Goal: Task Accomplishment & Management: Complete application form

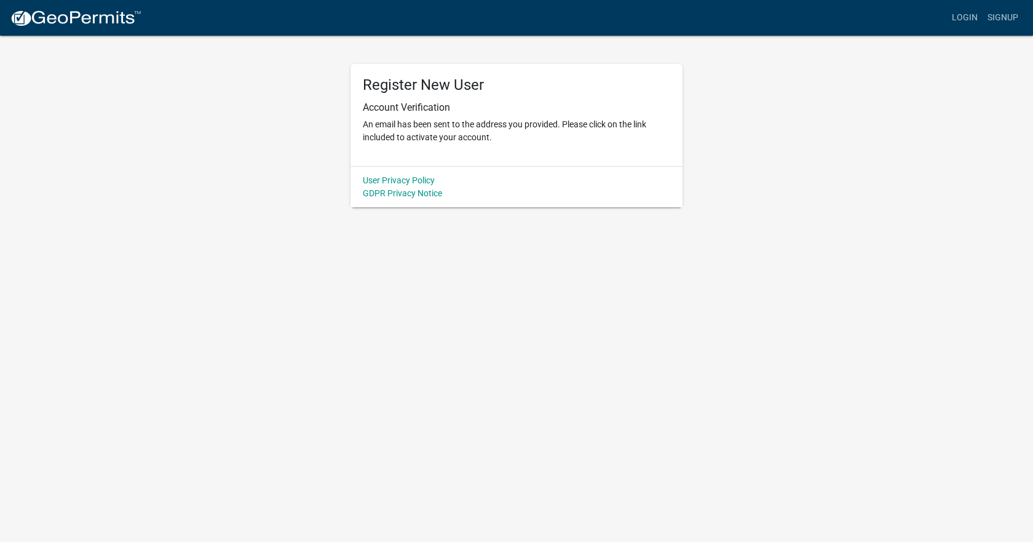
click at [99, 18] on img at bounding box center [76, 18] width 132 height 18
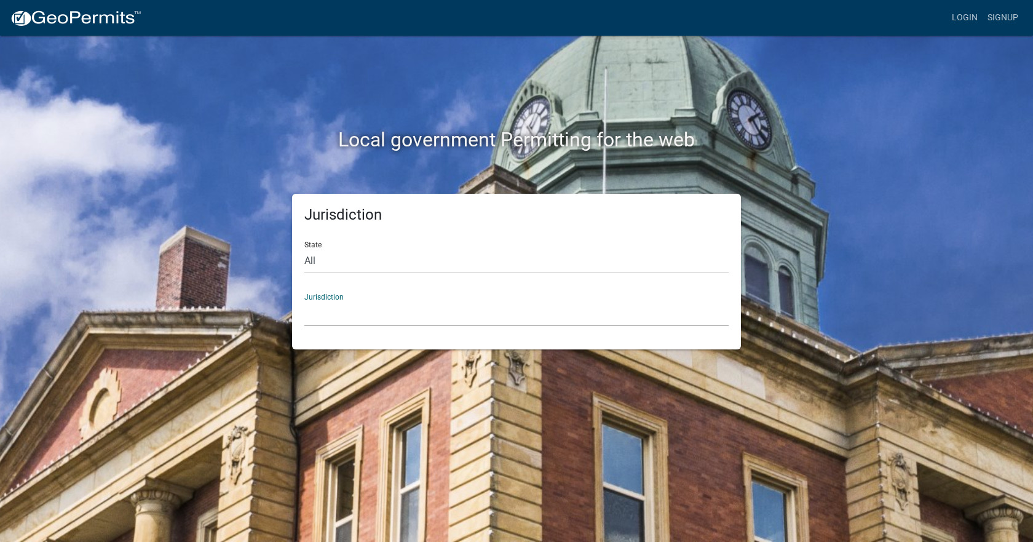
click at [343, 318] on select "[GEOGRAPHIC_DATA], [US_STATE] [GEOGRAPHIC_DATA], [US_STATE][PERSON_NAME][GEOGRA…" at bounding box center [516, 313] width 424 height 25
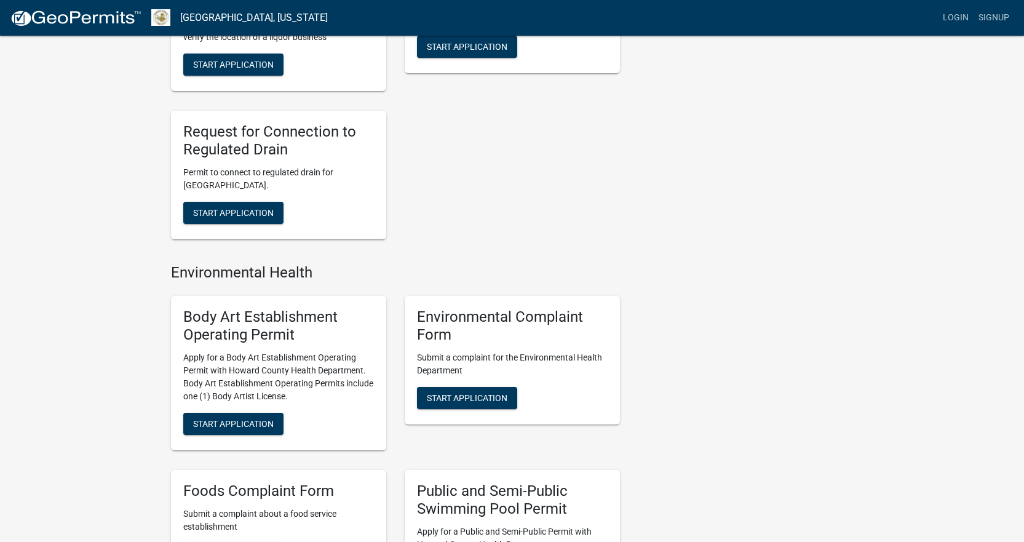
scroll to position [799, 0]
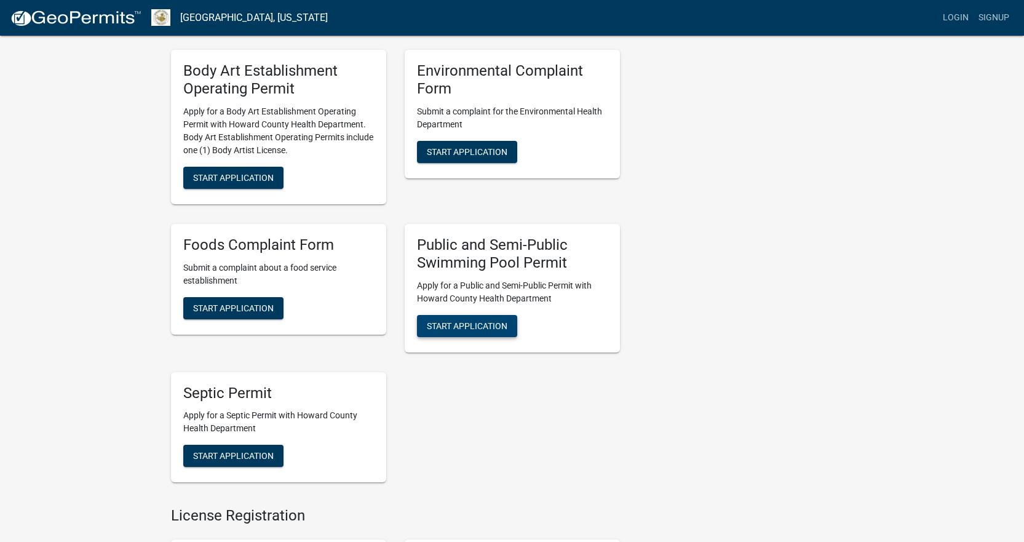
click at [491, 332] on button "Start Application" at bounding box center [467, 326] width 100 height 22
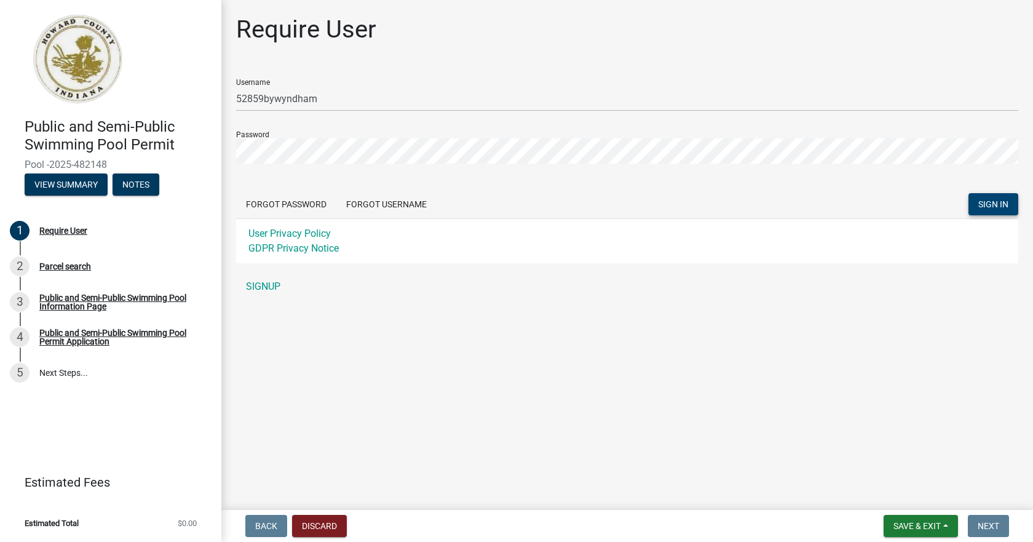
click at [998, 210] on button "SIGN IN" at bounding box center [993, 204] width 50 height 22
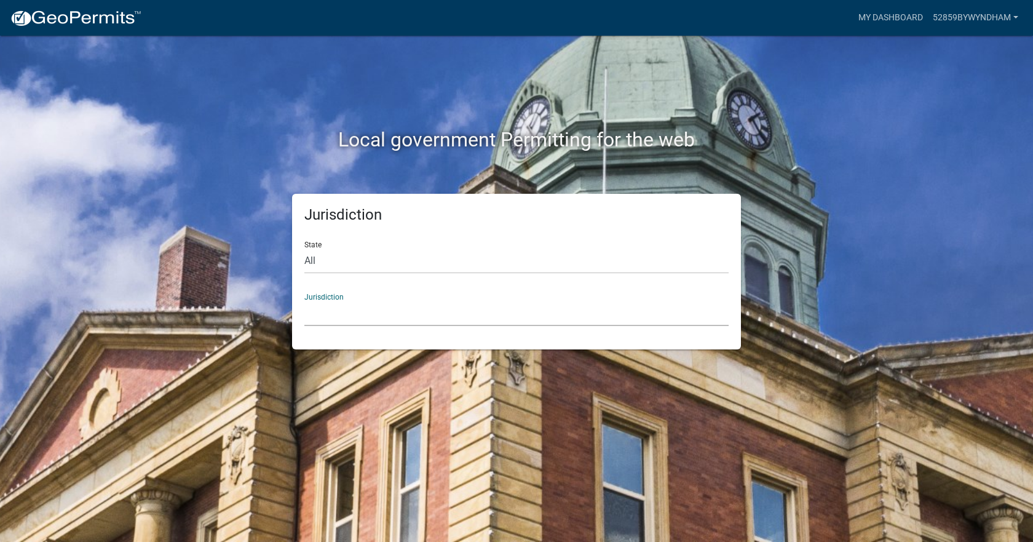
click at [366, 320] on select "[GEOGRAPHIC_DATA], [US_STATE] [GEOGRAPHIC_DATA], [US_STATE][PERSON_NAME][GEOGRA…" at bounding box center [516, 313] width 424 height 25
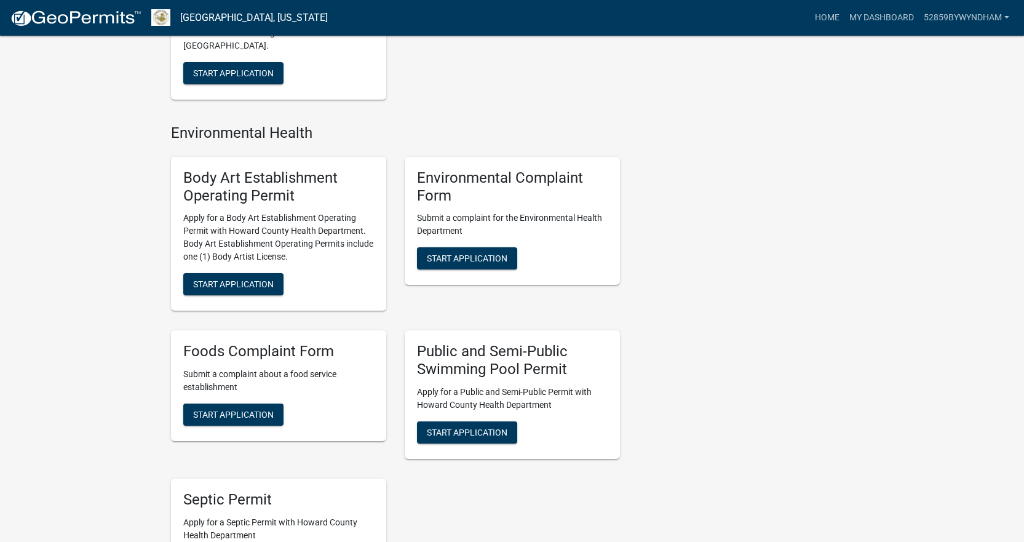
scroll to position [984, 0]
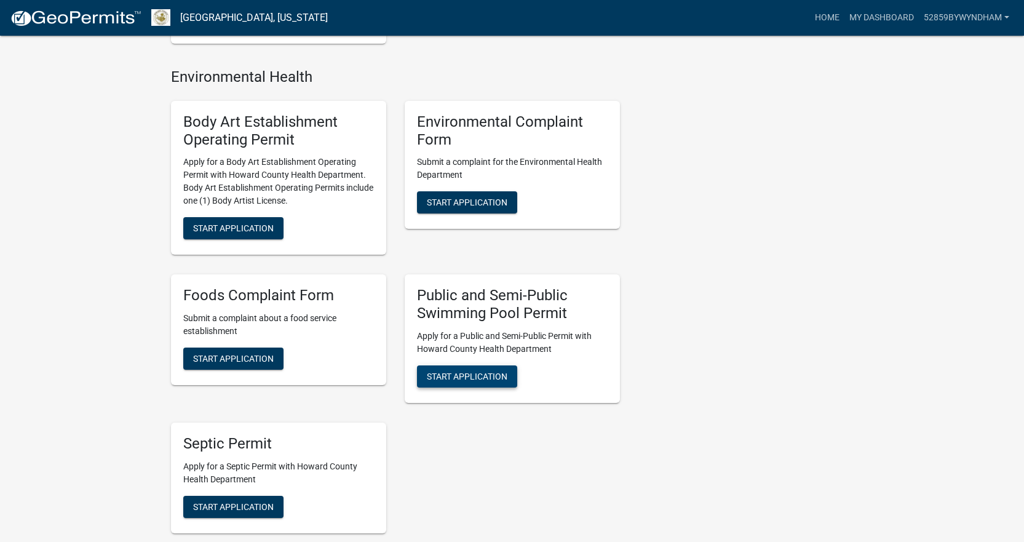
click at [481, 374] on span "Start Application" at bounding box center [467, 376] width 81 height 10
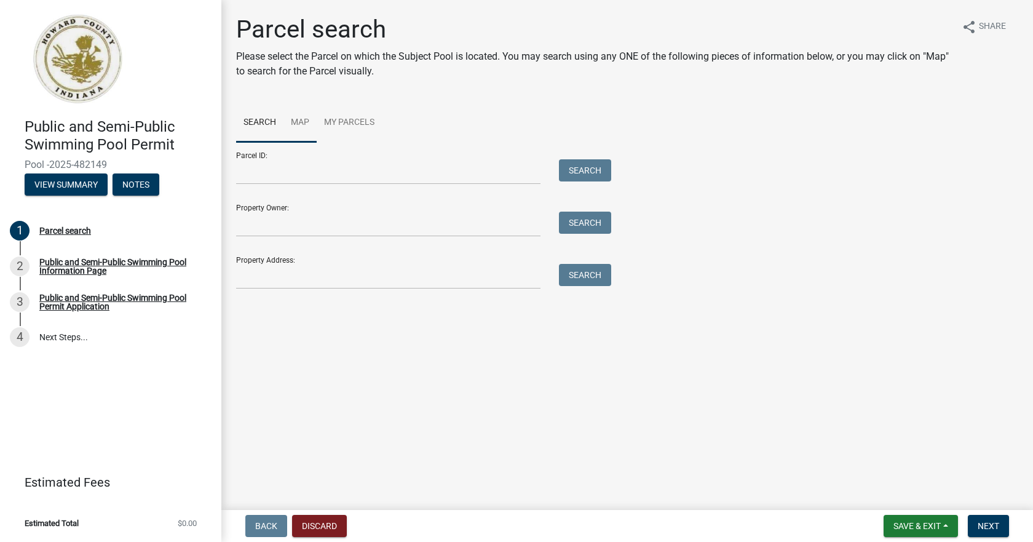
click at [301, 125] on link "Map" at bounding box center [299, 122] width 33 height 39
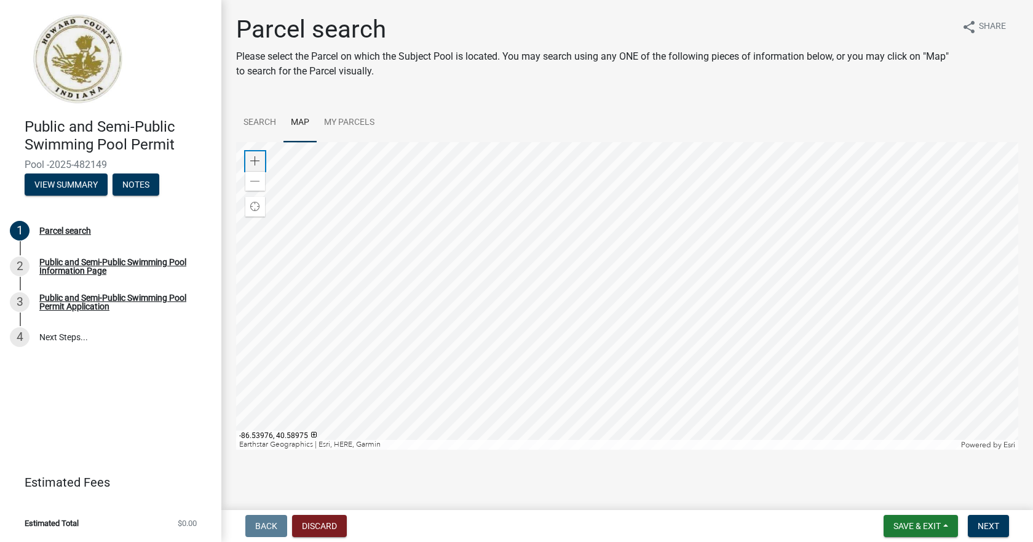
click at [258, 158] on span at bounding box center [255, 161] width 10 height 10
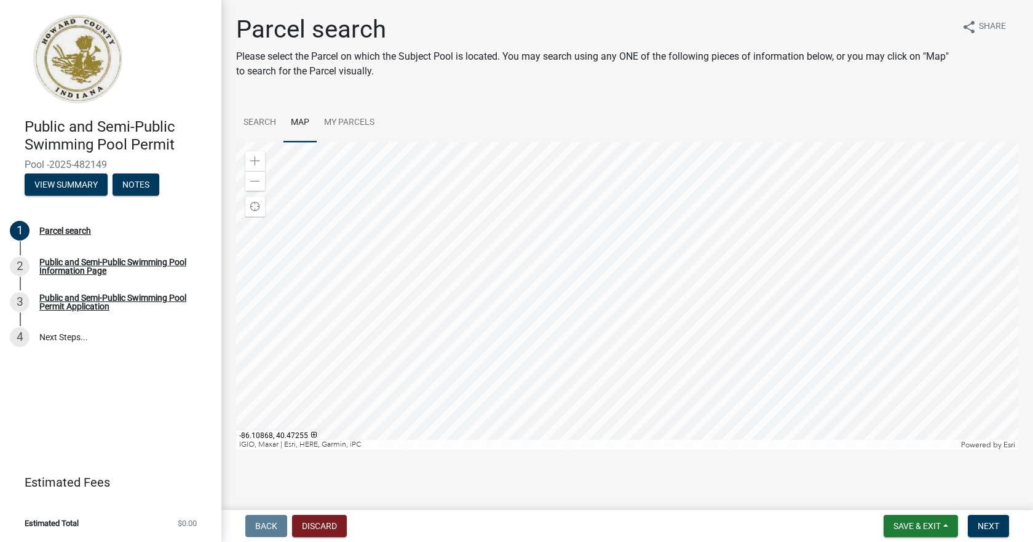
click at [491, 142] on div at bounding box center [627, 295] width 782 height 307
click at [577, 142] on div at bounding box center [627, 295] width 782 height 307
click at [657, 157] on div at bounding box center [627, 295] width 782 height 307
click at [665, 184] on div at bounding box center [627, 295] width 782 height 307
click at [696, 188] on div at bounding box center [627, 295] width 782 height 307
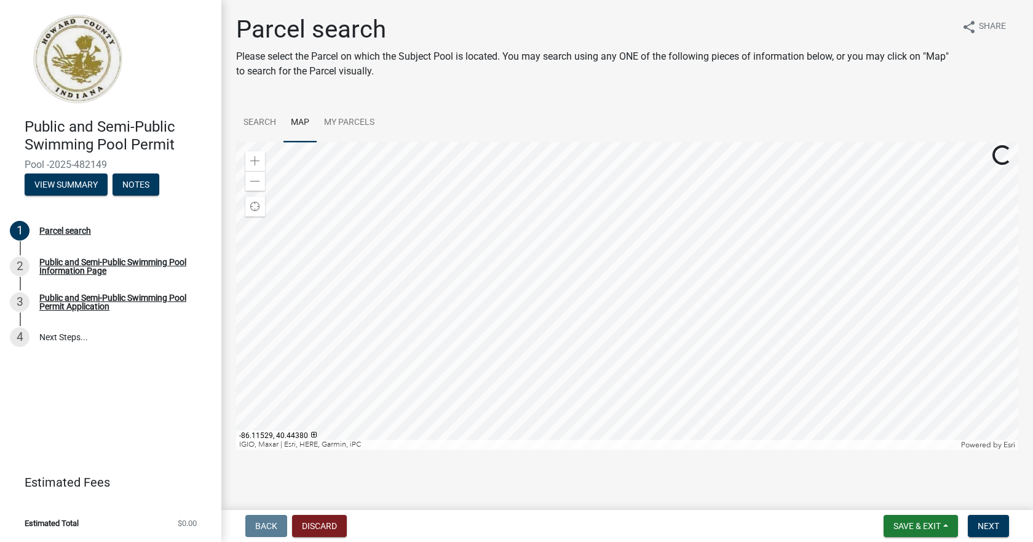
click at [672, 170] on div at bounding box center [627, 295] width 782 height 307
click at [657, 224] on div at bounding box center [627, 295] width 782 height 307
click at [634, 215] on div at bounding box center [627, 295] width 782 height 307
click at [664, 449] on div at bounding box center [627, 295] width 782 height 307
click at [592, 359] on div at bounding box center [627, 295] width 782 height 307
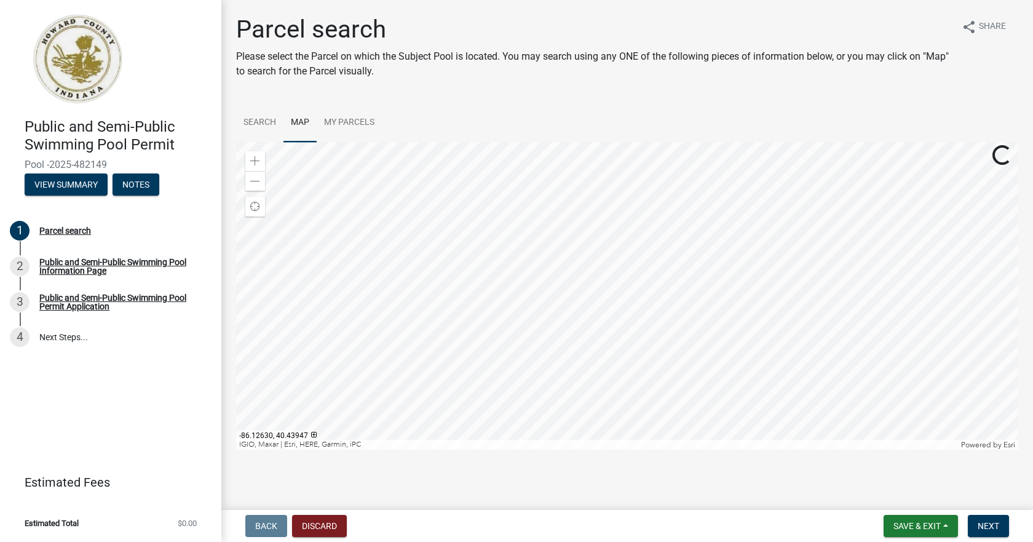
click at [535, 191] on div at bounding box center [627, 295] width 782 height 307
click at [574, 254] on div at bounding box center [627, 295] width 782 height 307
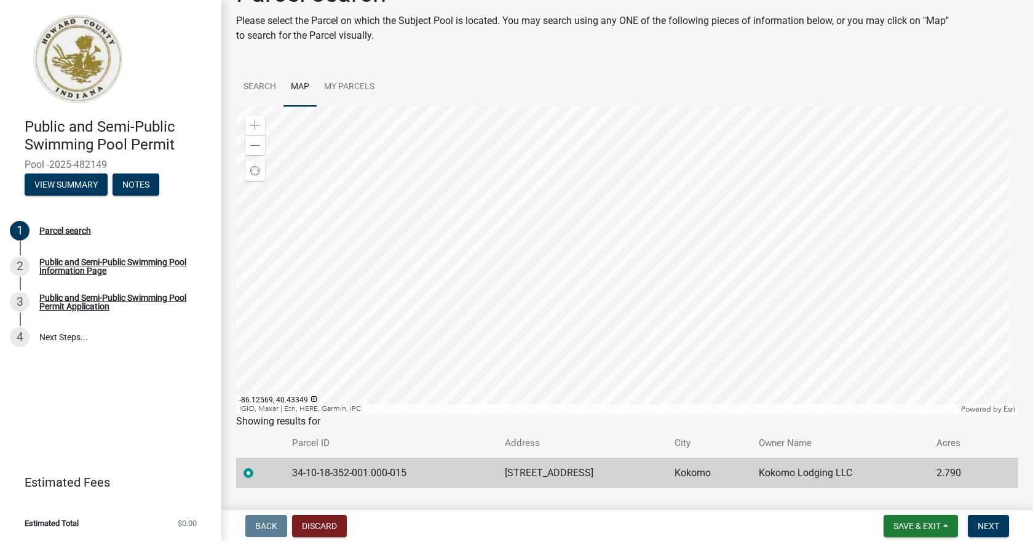
scroll to position [66, 0]
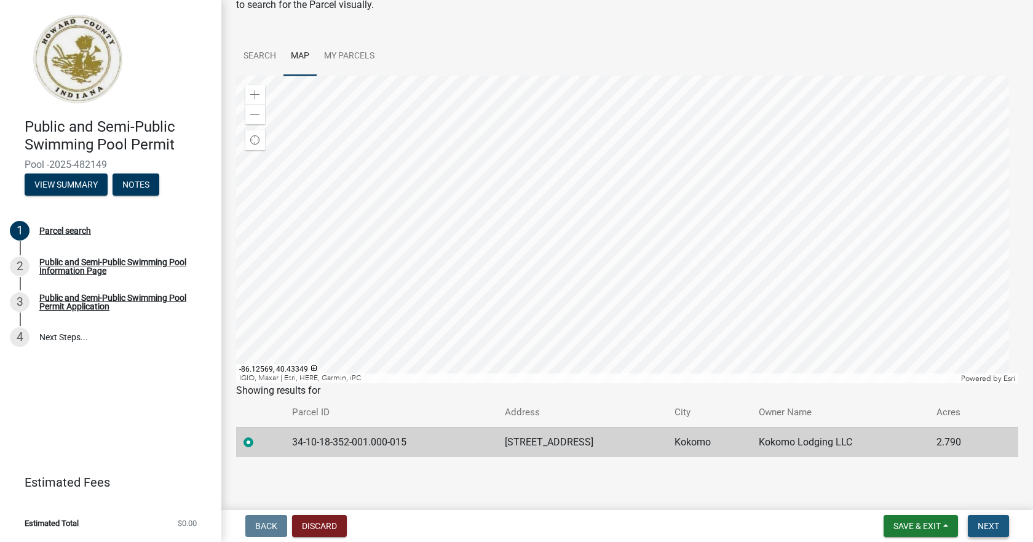
click at [986, 526] on span "Next" at bounding box center [989, 526] width 22 height 10
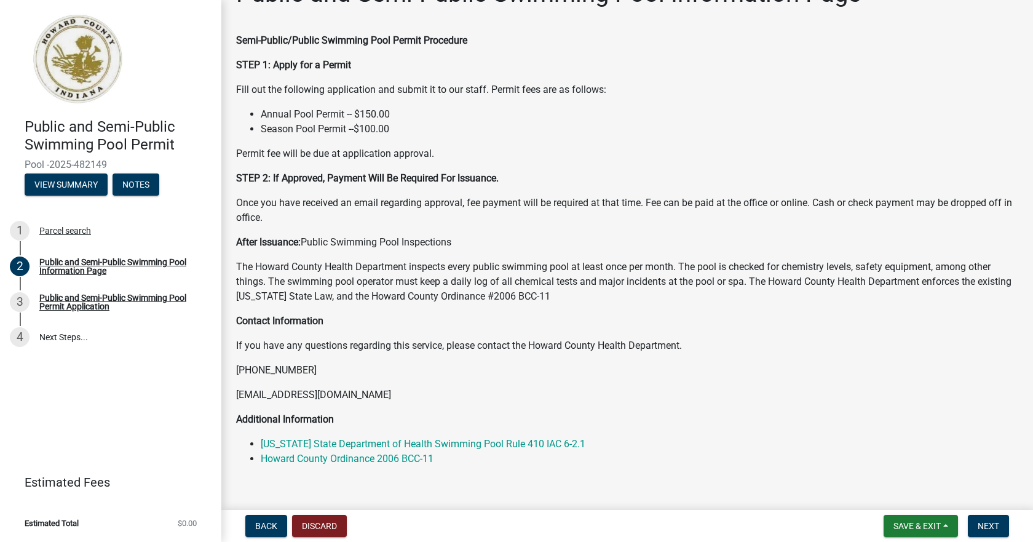
scroll to position [55, 0]
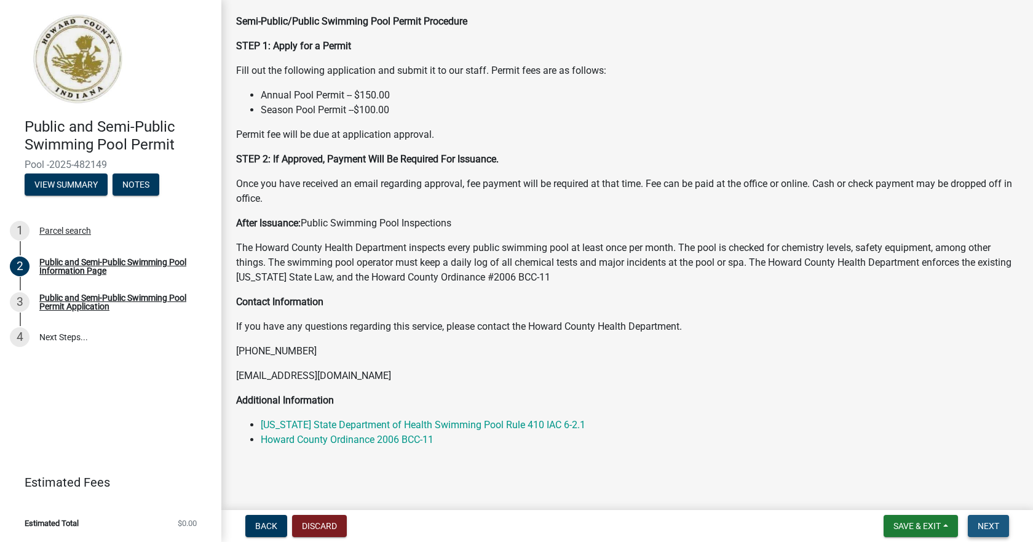
click at [995, 528] on span "Next" at bounding box center [989, 526] width 22 height 10
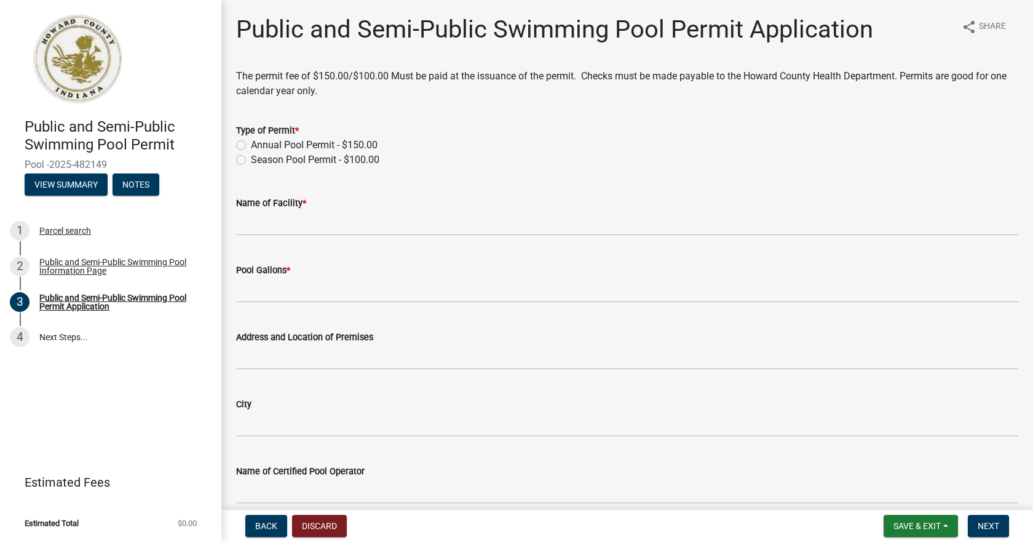
click at [251, 148] on label "Annual Pool Permit - $150.00" at bounding box center [314, 145] width 127 height 15
click at [251, 146] on input "Annual Pool Permit - $150.00" at bounding box center [255, 142] width 8 height 8
radio input "true"
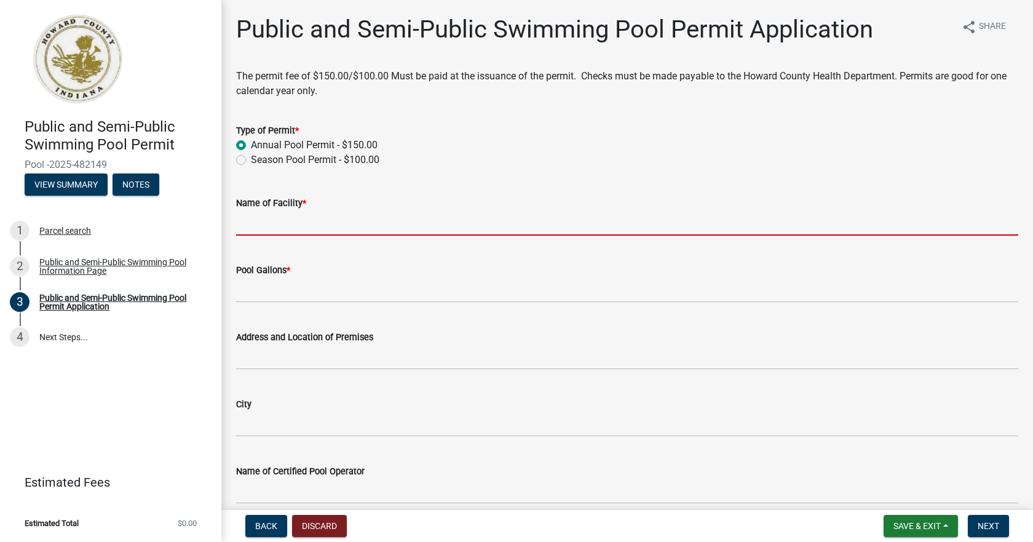
click at [290, 225] on input "Name of Facility *" at bounding box center [627, 222] width 782 height 25
click at [296, 225] on input "Name of Facility *" at bounding box center [627, 222] width 782 height 25
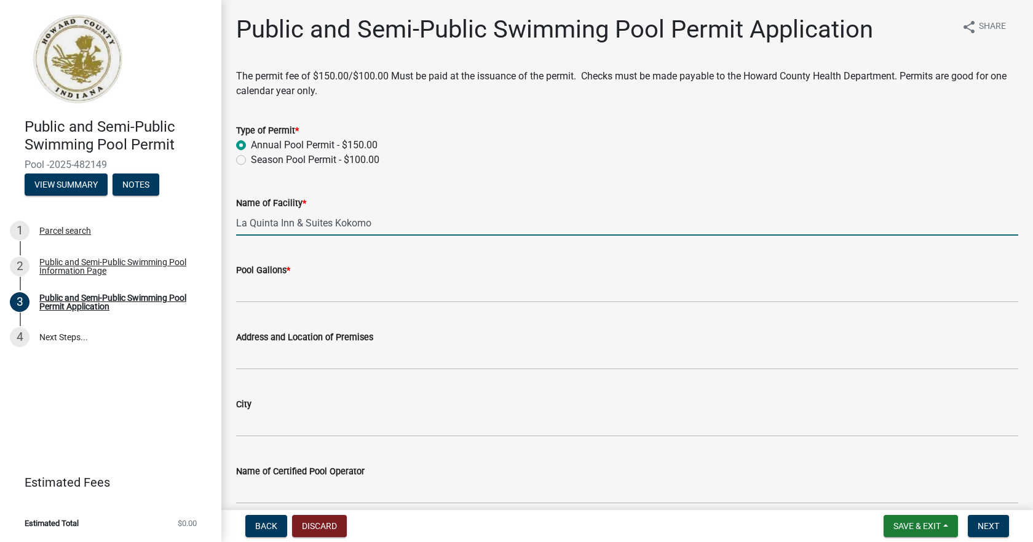
type input "La Quinta Inn & Suites Kokomo"
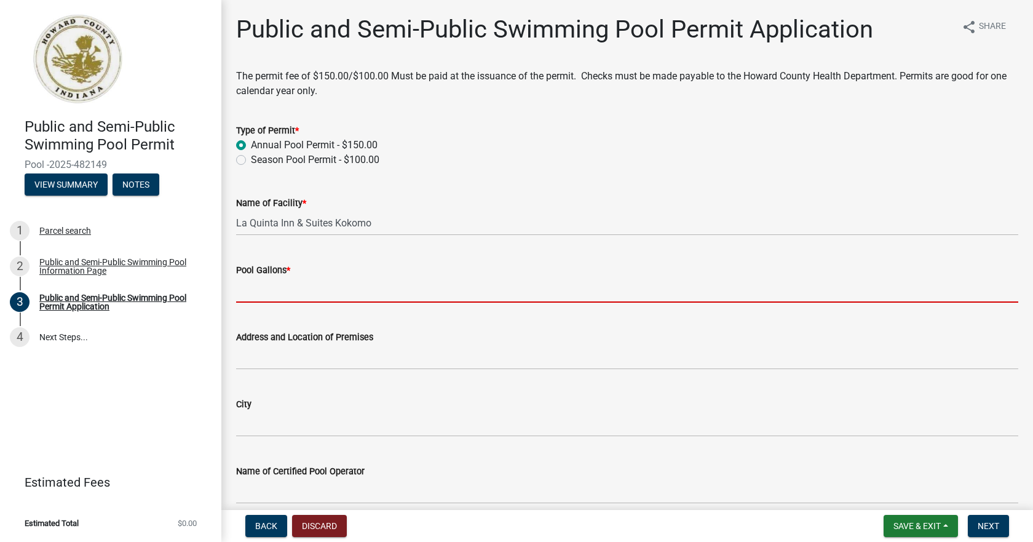
click at [286, 287] on input "Pool Gallons *" at bounding box center [627, 289] width 782 height 25
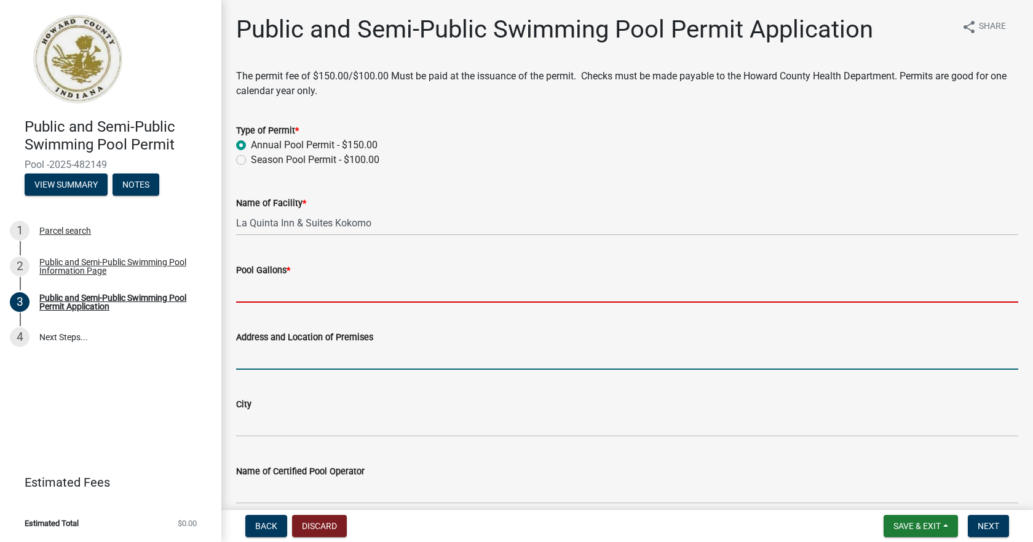
click at [294, 354] on form "Address and Location of Premises" at bounding box center [627, 350] width 782 height 40
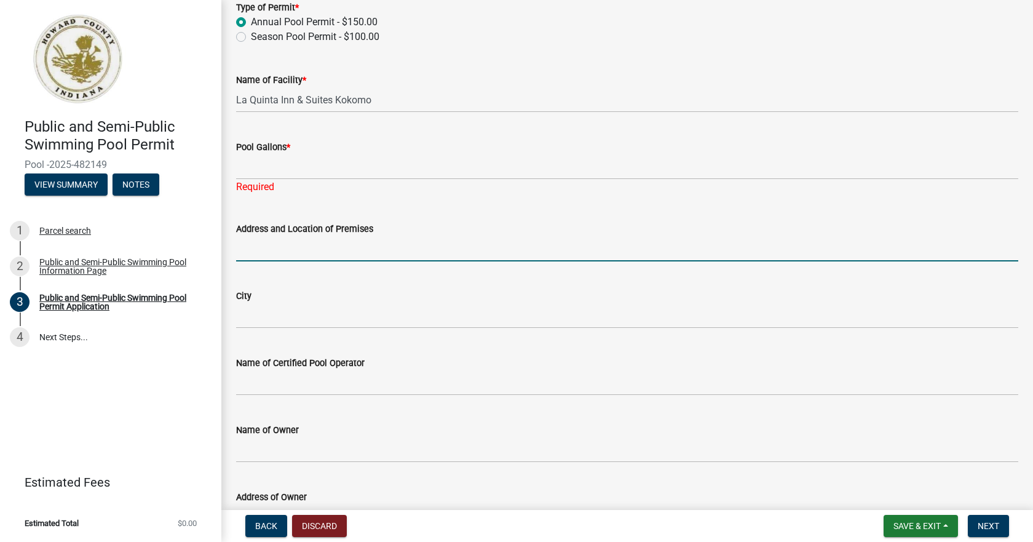
scroll to position [369, 0]
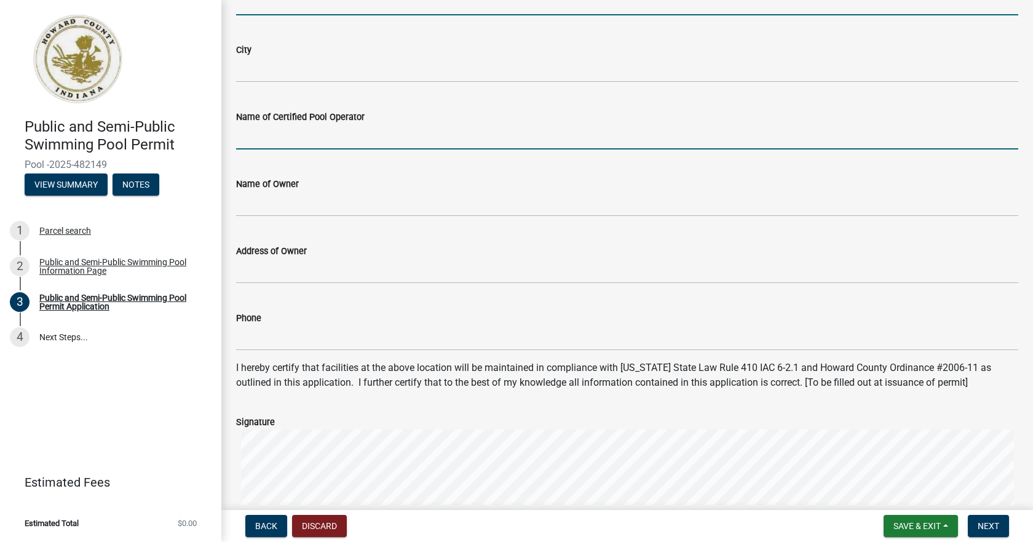
click at [349, 138] on input "Name of Certified Pool Operator" at bounding box center [627, 136] width 782 height 25
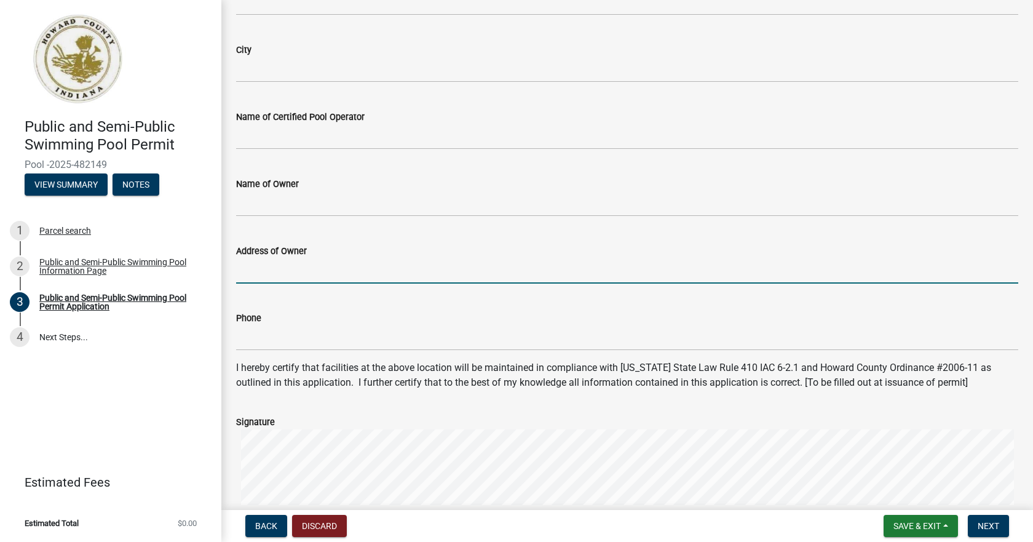
click at [446, 268] on input "Address of Owner" at bounding box center [627, 270] width 782 height 25
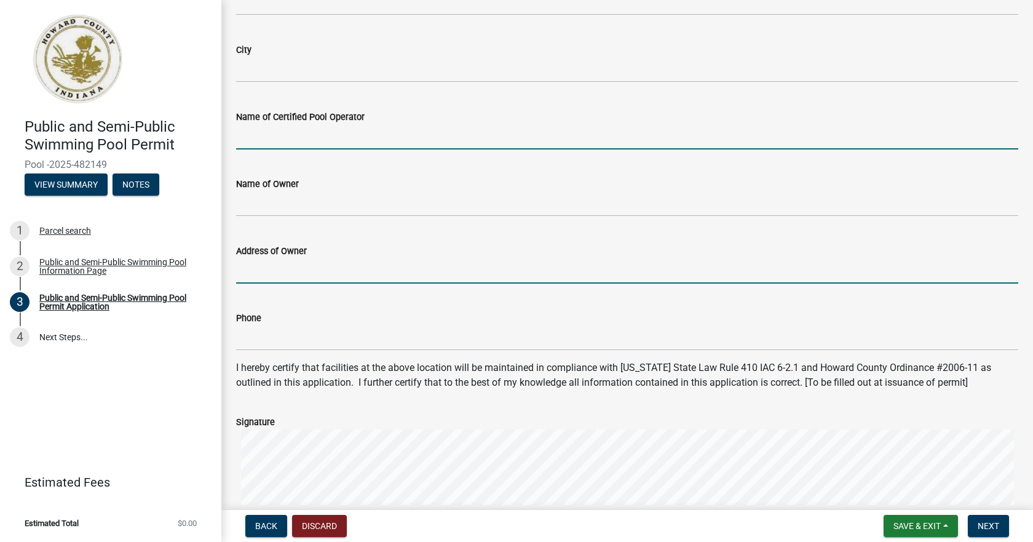
click at [315, 144] on input "Name of Certified Pool Operator" at bounding box center [627, 136] width 782 height 25
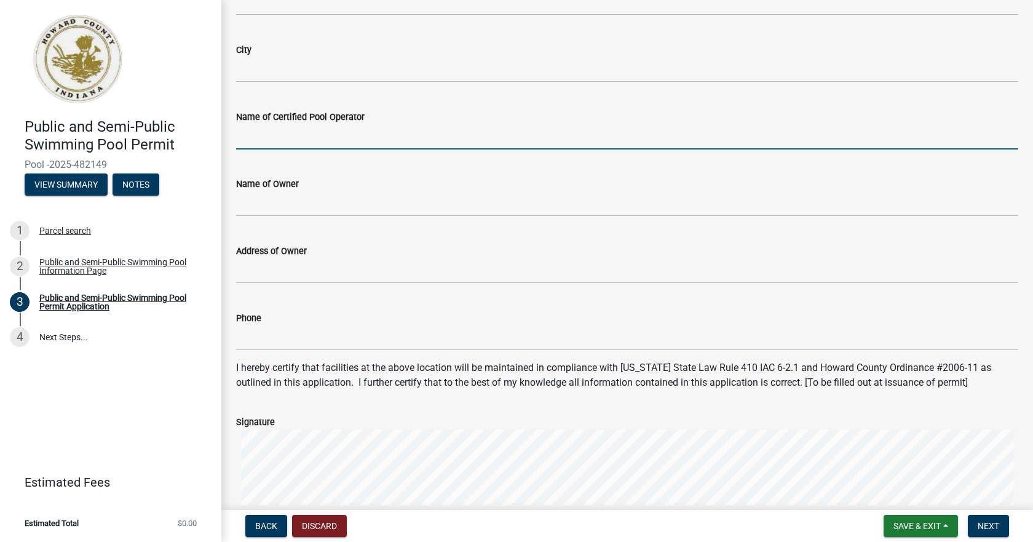
click at [347, 139] on input "Name of Certified Pool Operator" at bounding box center [627, 136] width 782 height 25
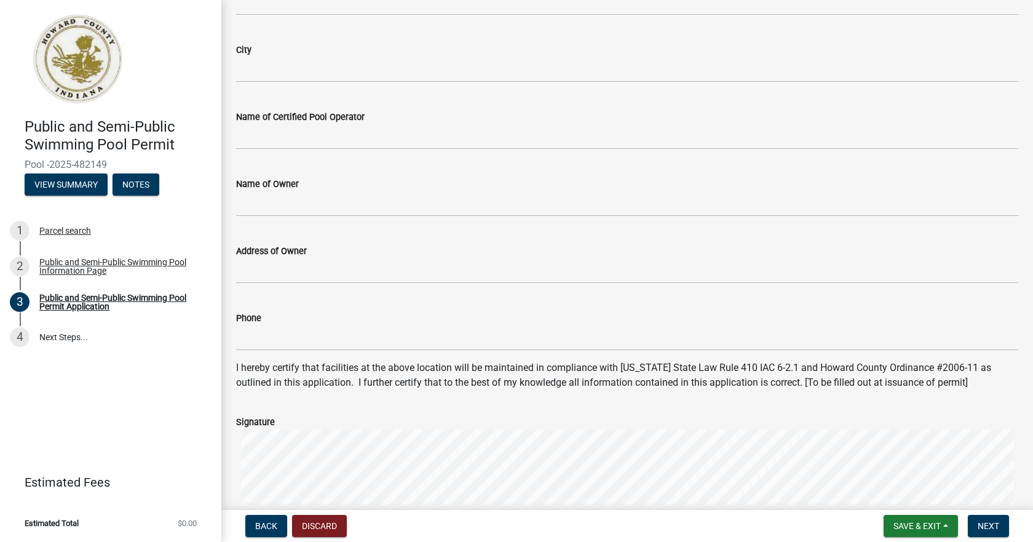
click at [499, 424] on div "Signature" at bounding box center [627, 421] width 782 height 15
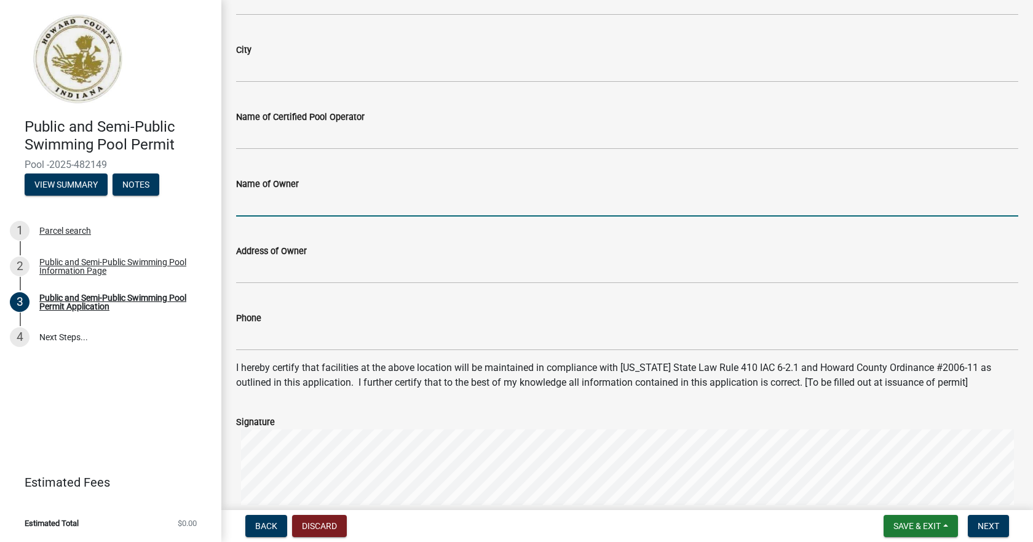
click at [275, 200] on input "Name of Owner" at bounding box center [627, 203] width 782 height 25
click at [279, 400] on form "Signature Clear" at bounding box center [627, 473] width 782 height 146
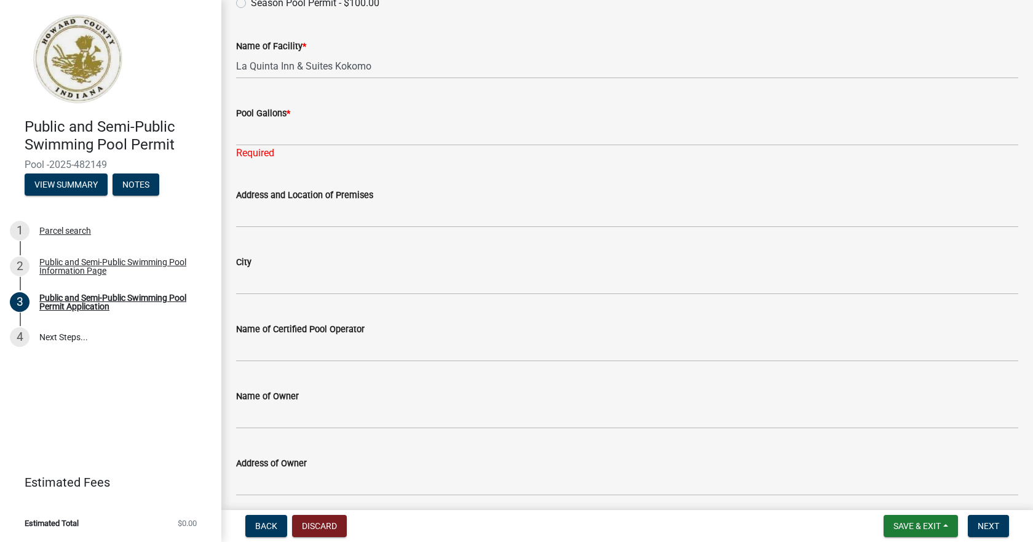
scroll to position [0, 0]
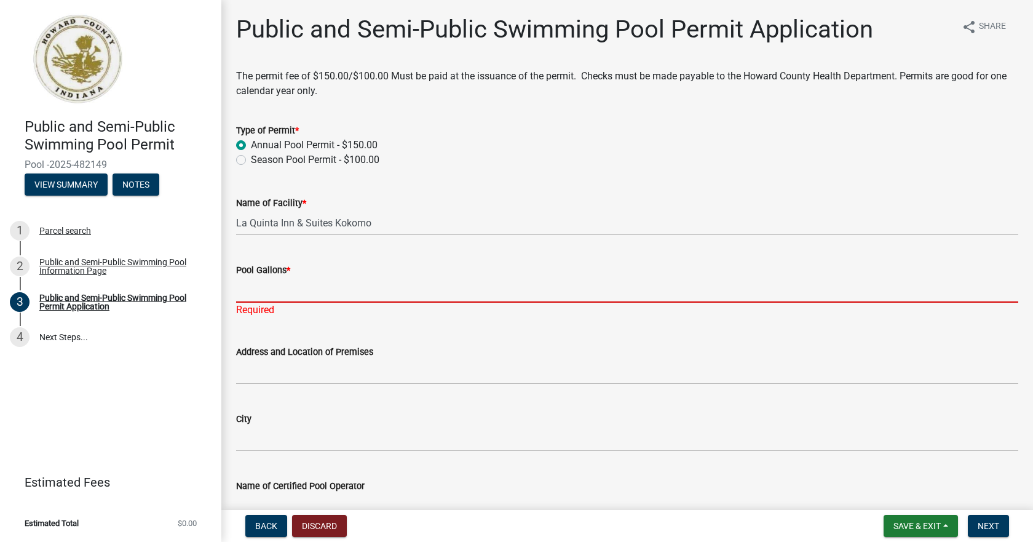
click at [288, 288] on input "Pool Gallons *" at bounding box center [627, 289] width 782 height 25
click at [284, 288] on input "Pool Gallons *" at bounding box center [627, 289] width 782 height 25
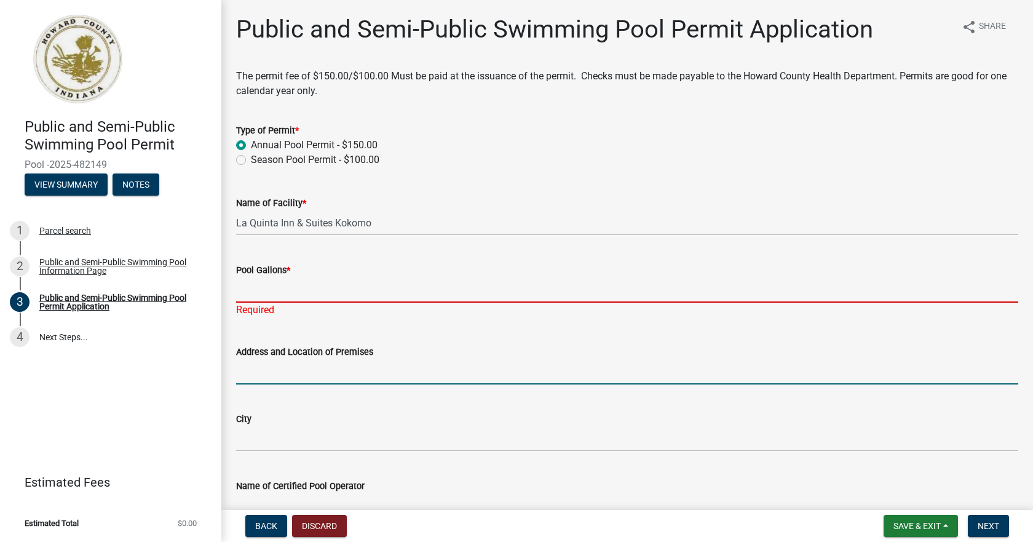
click at [294, 381] on input "Address and Location of Premises" at bounding box center [627, 371] width 782 height 25
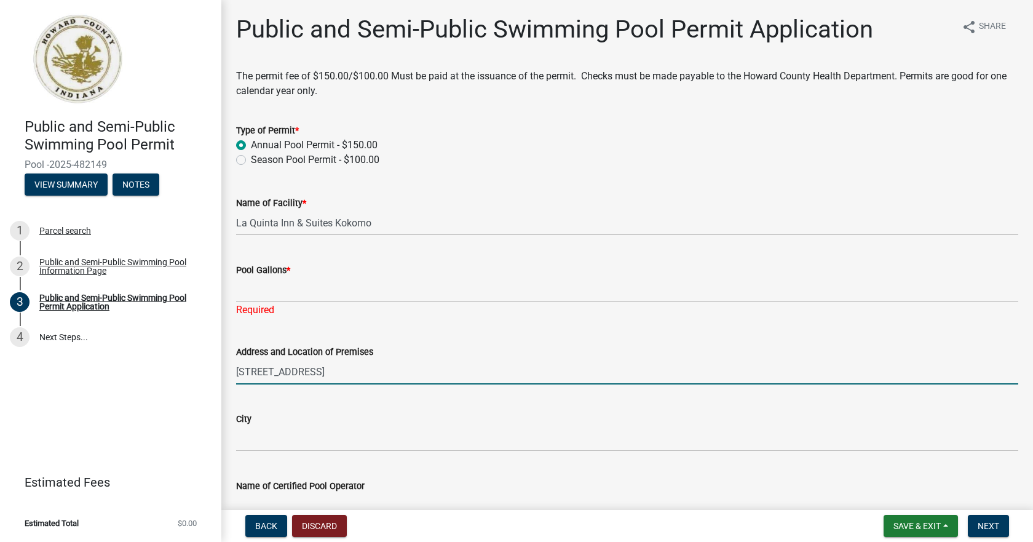
type input "[STREET_ADDRESS]"
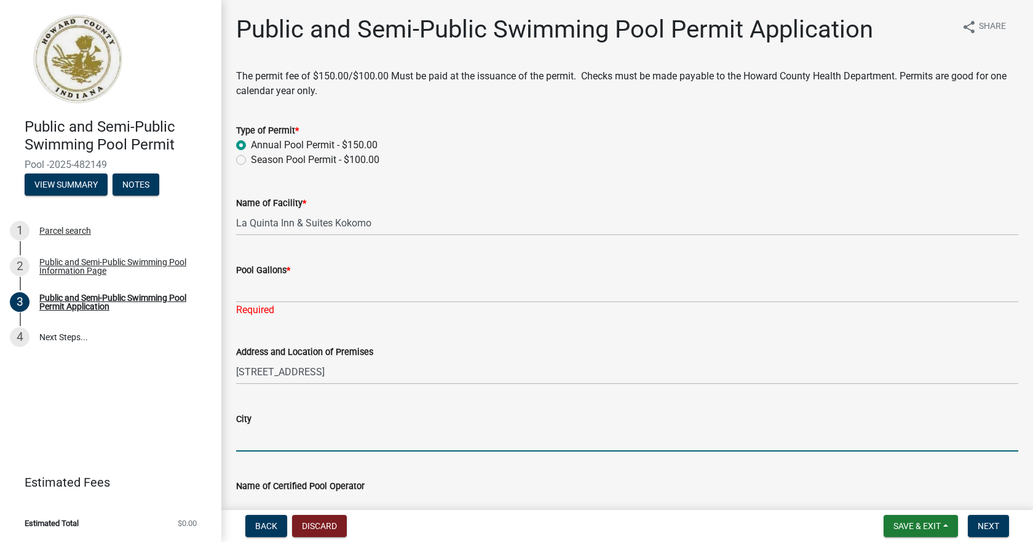
click at [304, 438] on input "City" at bounding box center [627, 438] width 782 height 25
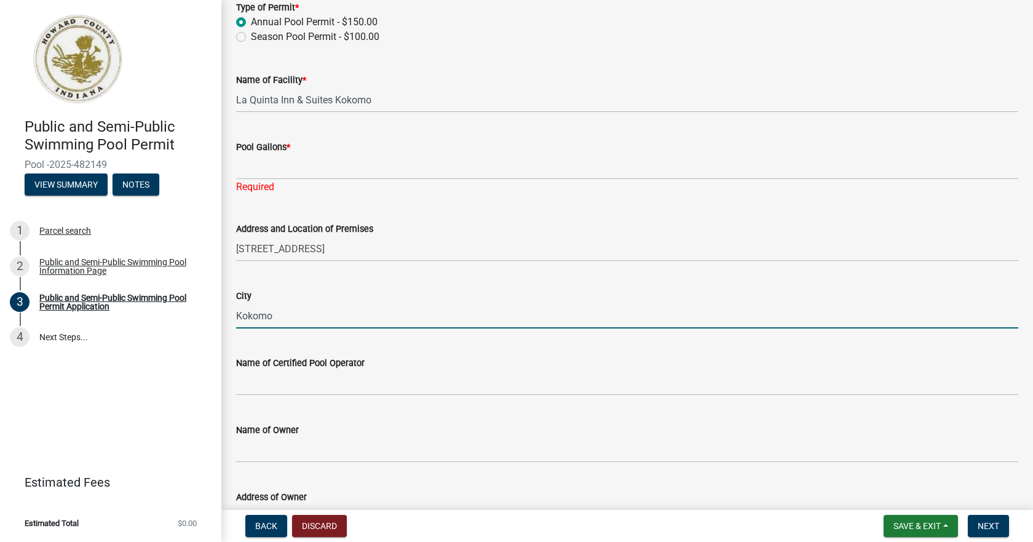
scroll to position [184, 0]
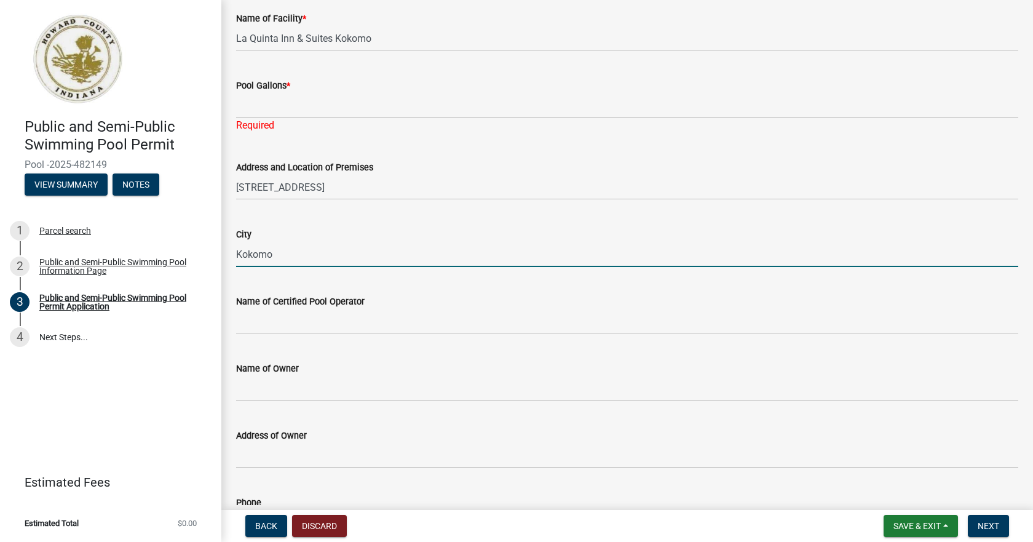
type input "Kokomo"
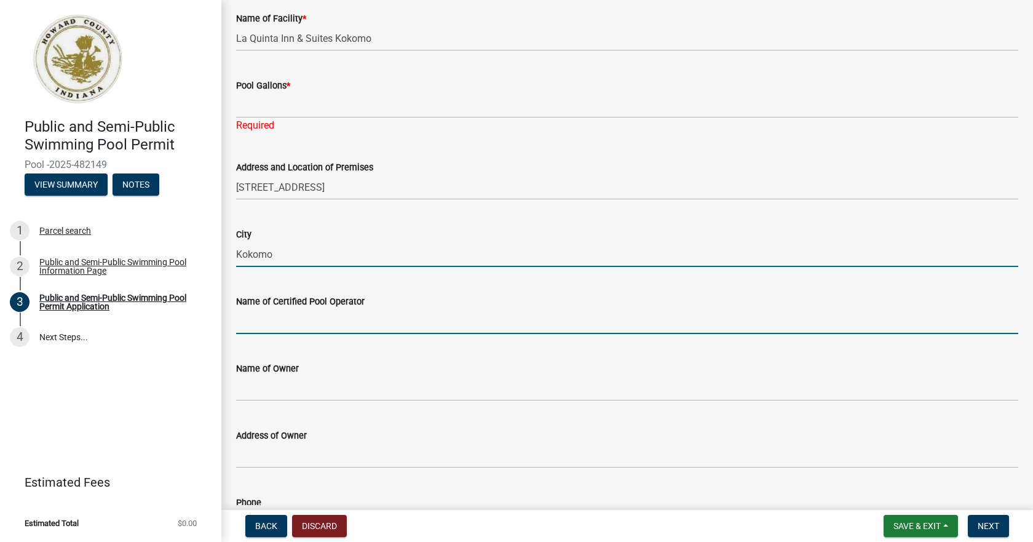
click at [288, 328] on input "Name of Certified Pool Operator" at bounding box center [627, 321] width 782 height 25
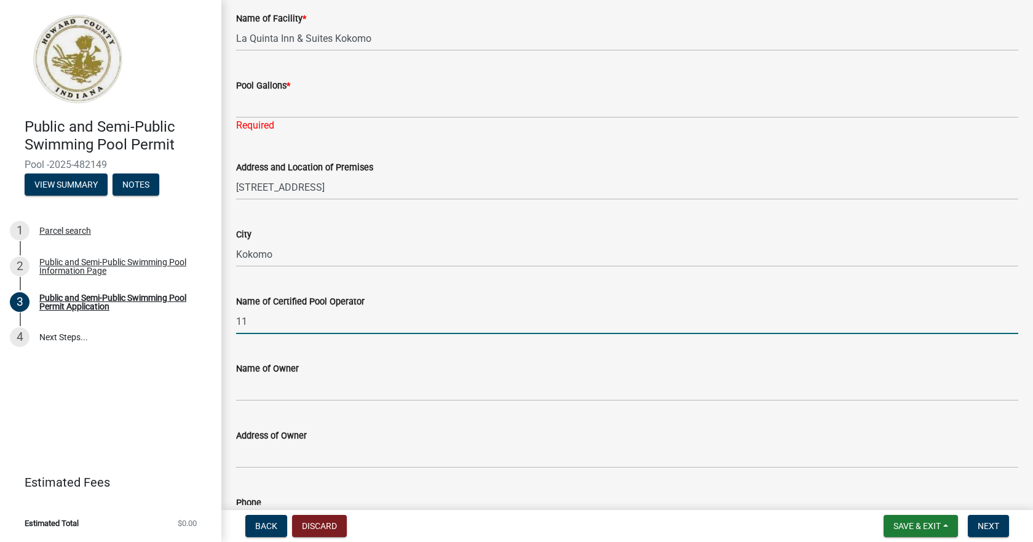
type input "1"
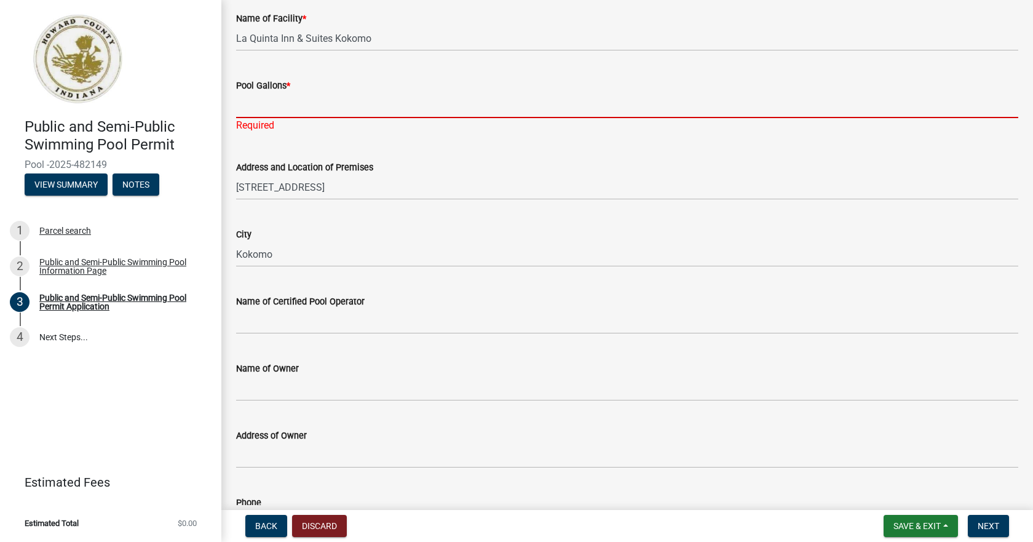
click at [334, 111] on input "Pool Gallons *" at bounding box center [627, 105] width 782 height 25
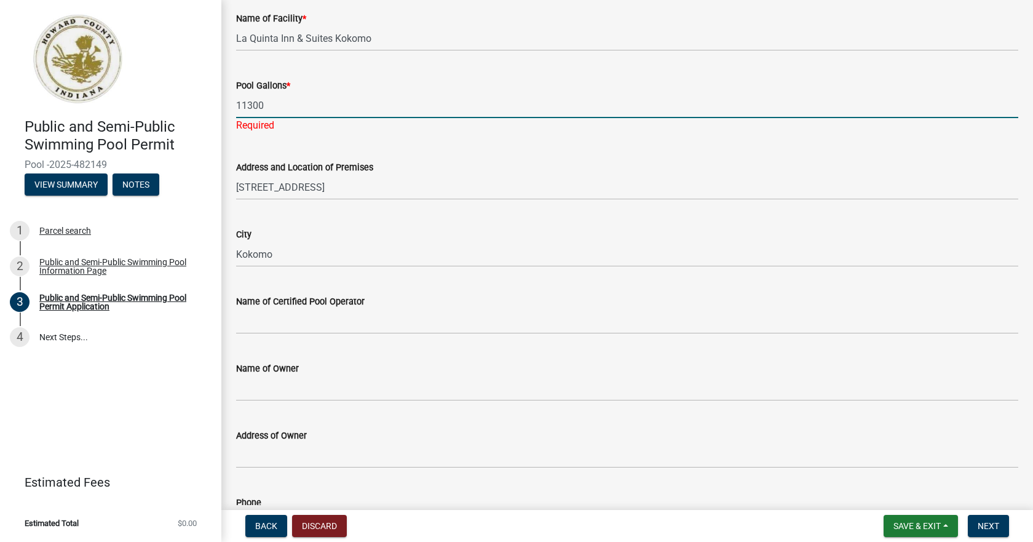
type input "11300"
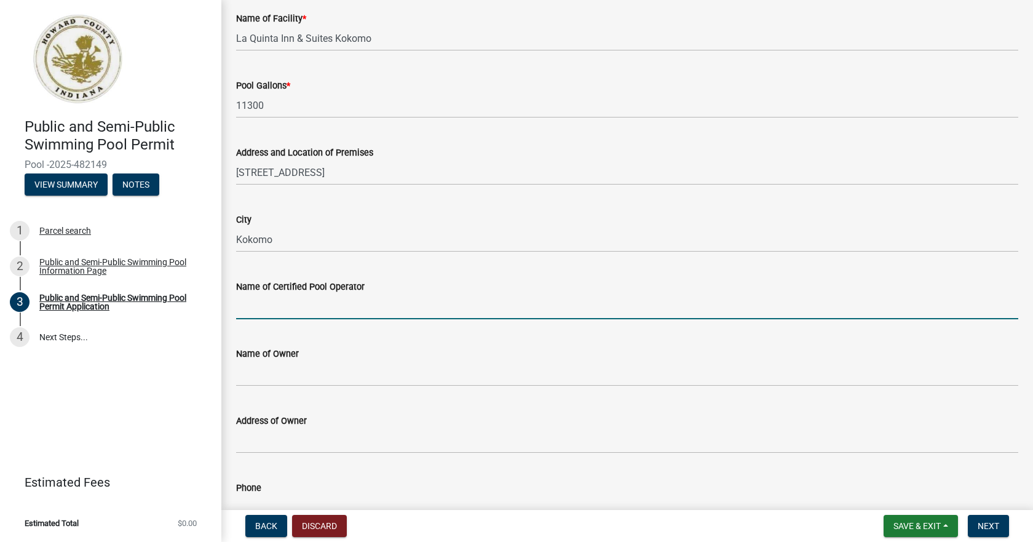
click at [309, 318] on input "Name of Certified Pool Operator" at bounding box center [627, 306] width 782 height 25
click at [292, 312] on input "Name of Certified Pool Operator" at bounding box center [627, 306] width 782 height 25
type input "[PERSON_NAME]"
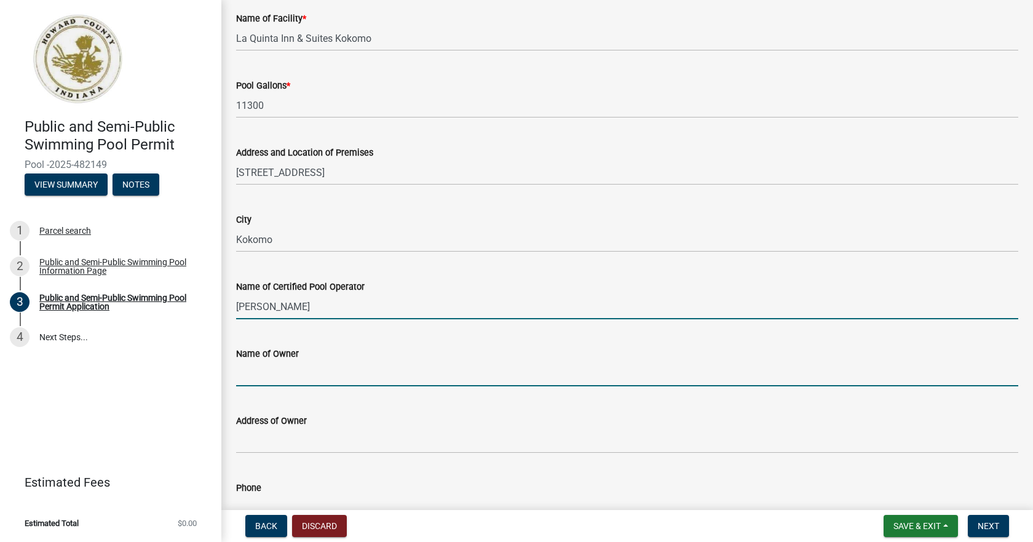
click at [320, 367] on input "Name of Owner" at bounding box center [627, 373] width 782 height 25
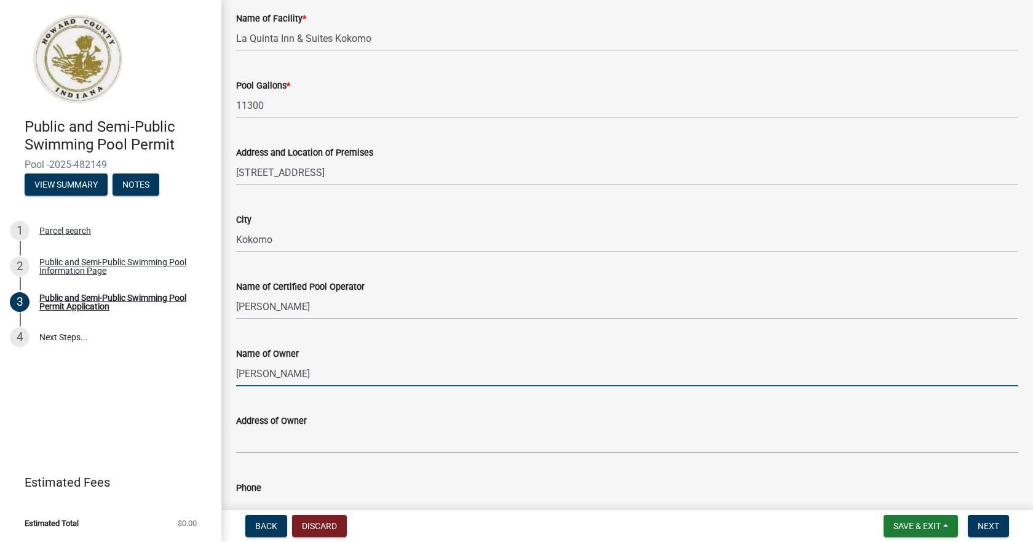
type input "[PERSON_NAME]"
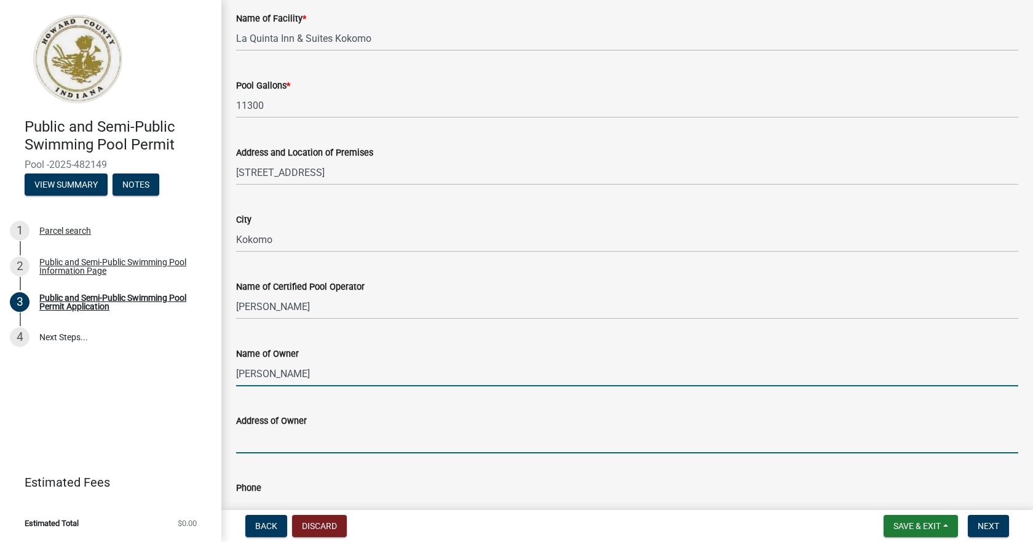
click at [283, 443] on input "Address of Owner" at bounding box center [627, 440] width 782 height 25
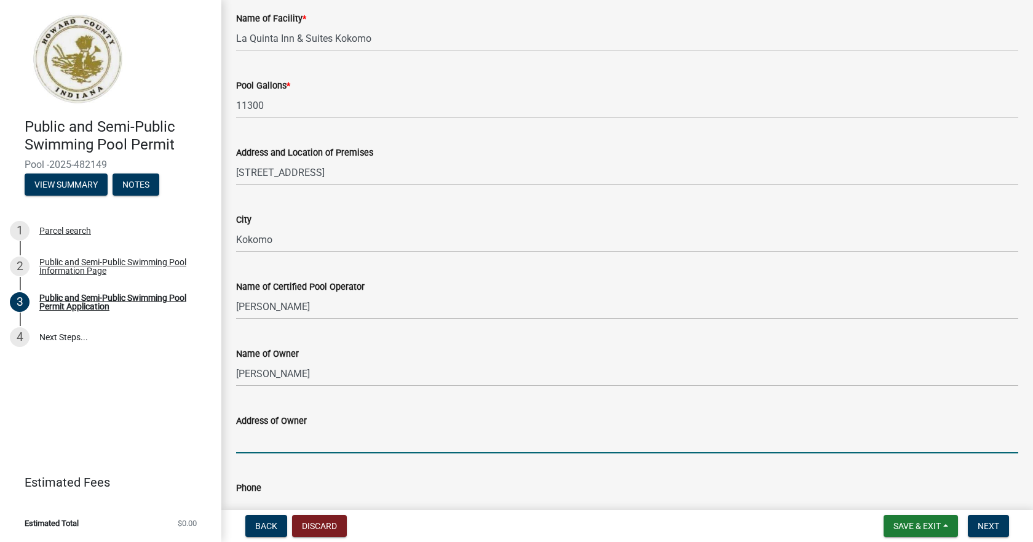
type input "[STREET_ADDRESS]"
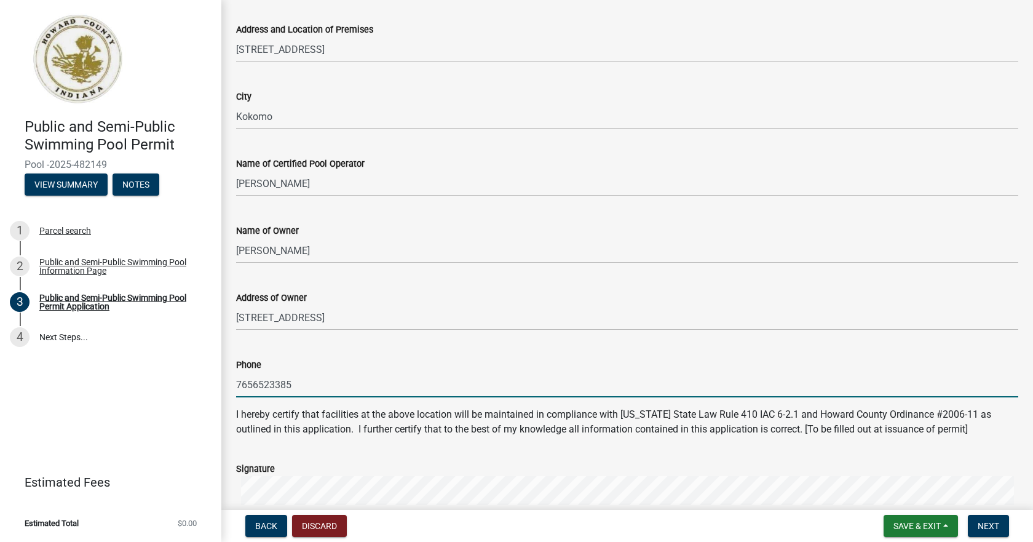
click at [312, 381] on input "7656523385" at bounding box center [627, 384] width 782 height 25
drag, startPoint x: 296, startPoint y: 385, endPoint x: 255, endPoint y: 389, distance: 41.9
click at [255, 389] on input "7656523385" at bounding box center [627, 384] width 782 height 25
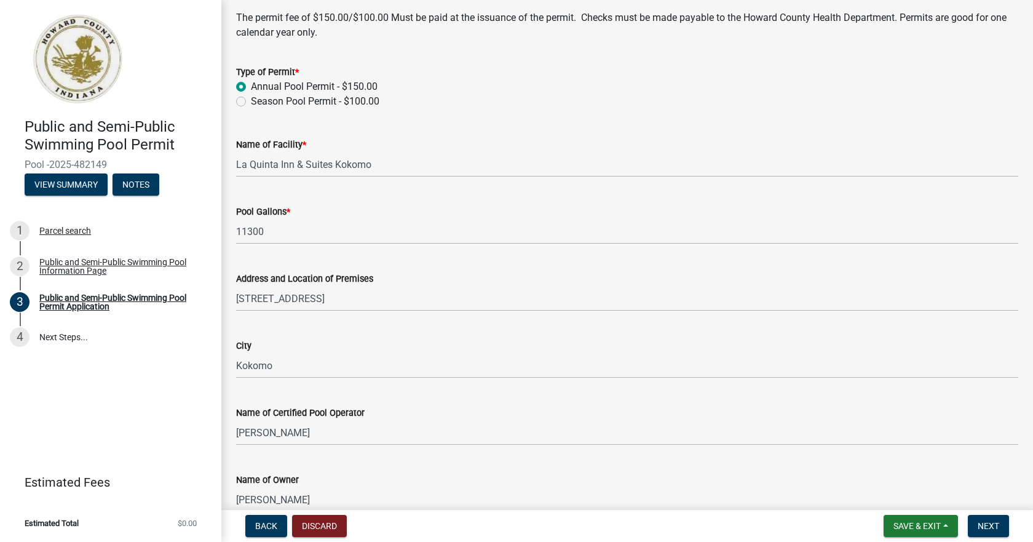
scroll to position [123, 0]
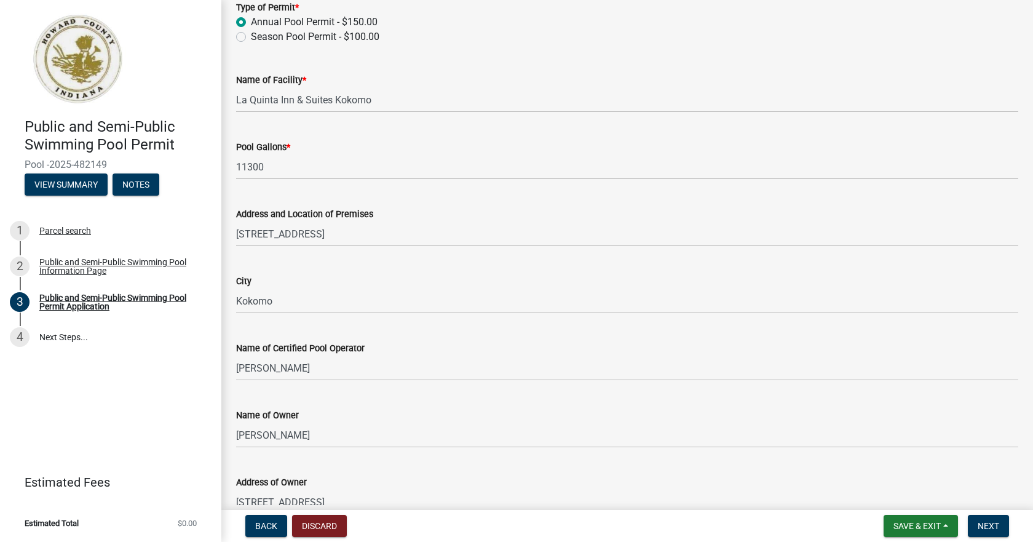
type input "7654532222"
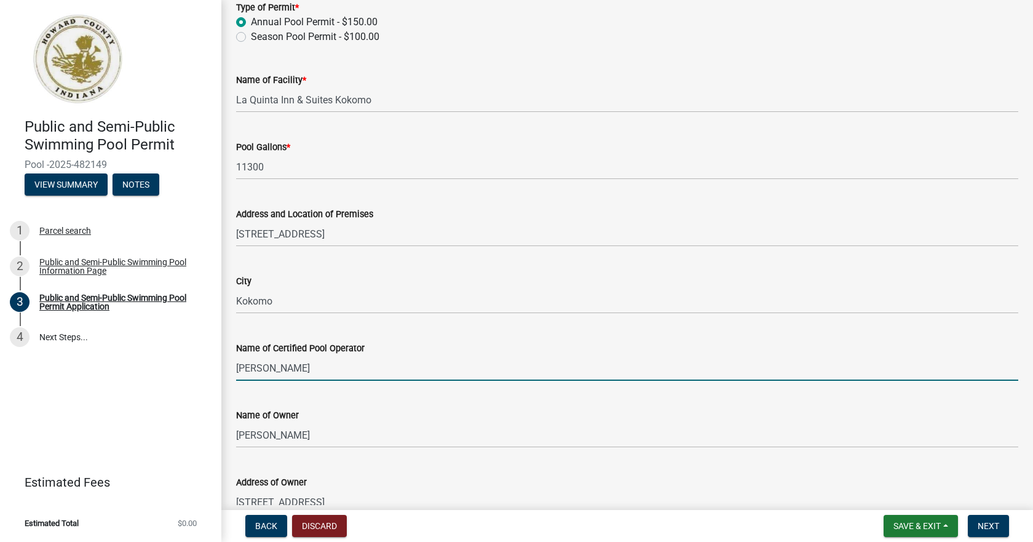
click at [343, 369] on input "[PERSON_NAME]" at bounding box center [627, 367] width 782 height 25
click at [349, 368] on input "[PERSON_NAME]" at bounding box center [627, 367] width 782 height 25
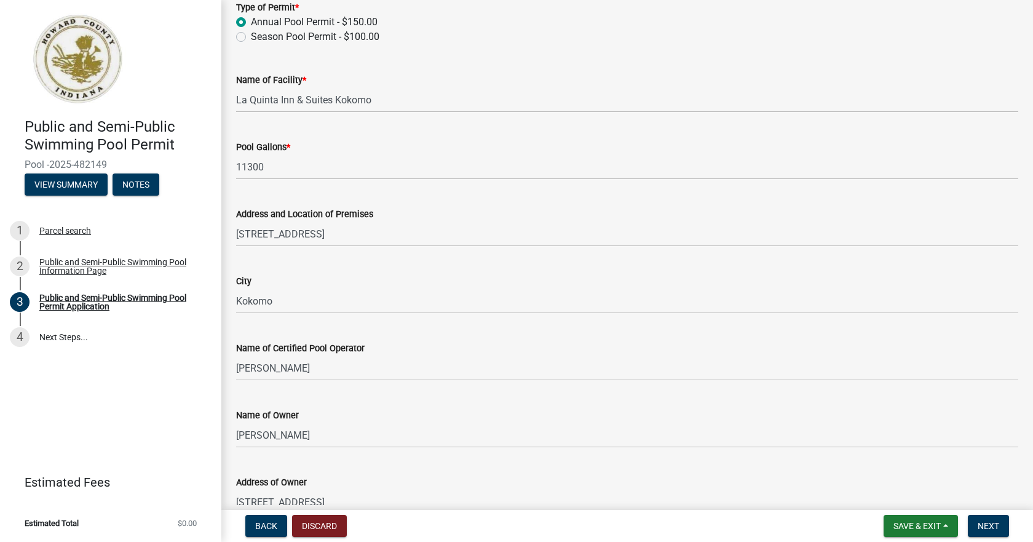
drag, startPoint x: 355, startPoint y: 381, endPoint x: 260, endPoint y: 366, distance: 96.4
click at [260, 366] on wm-data-entity-input "Name of Certified Pool Operator [PERSON_NAME]" at bounding box center [627, 356] width 782 height 67
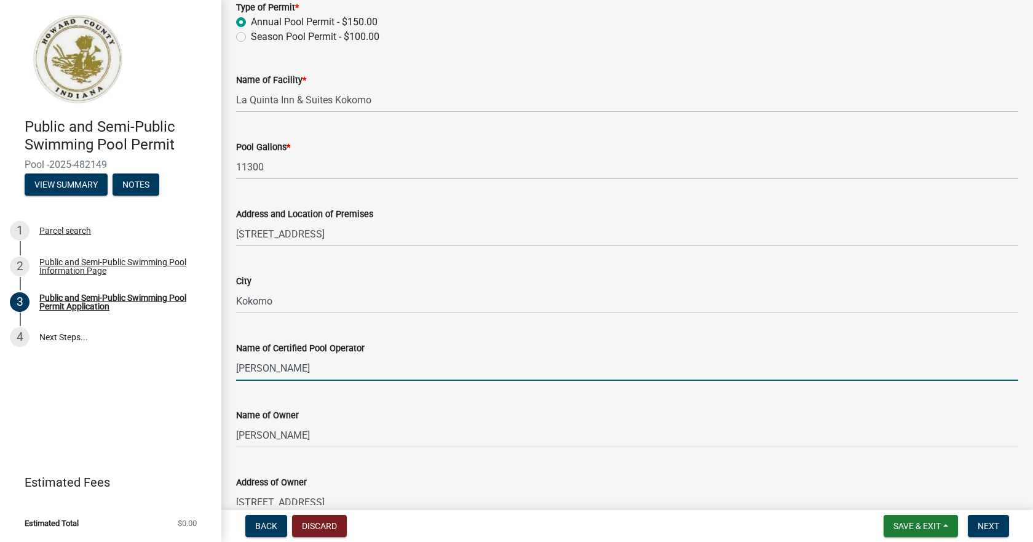
click at [331, 367] on input "[PERSON_NAME]" at bounding box center [627, 367] width 782 height 25
drag, startPoint x: 243, startPoint y: 367, endPoint x: 100, endPoint y: 366, distance: 143.3
click at [100, 366] on div "Public and Semi-Public Swimming Pool Permit Pool -2025-482149 View Summary Note…" at bounding box center [516, 271] width 1033 height 542
click at [336, 371] on input "[PERSON_NAME]" at bounding box center [627, 367] width 782 height 25
drag, startPoint x: 337, startPoint y: 371, endPoint x: 212, endPoint y: 371, distance: 124.8
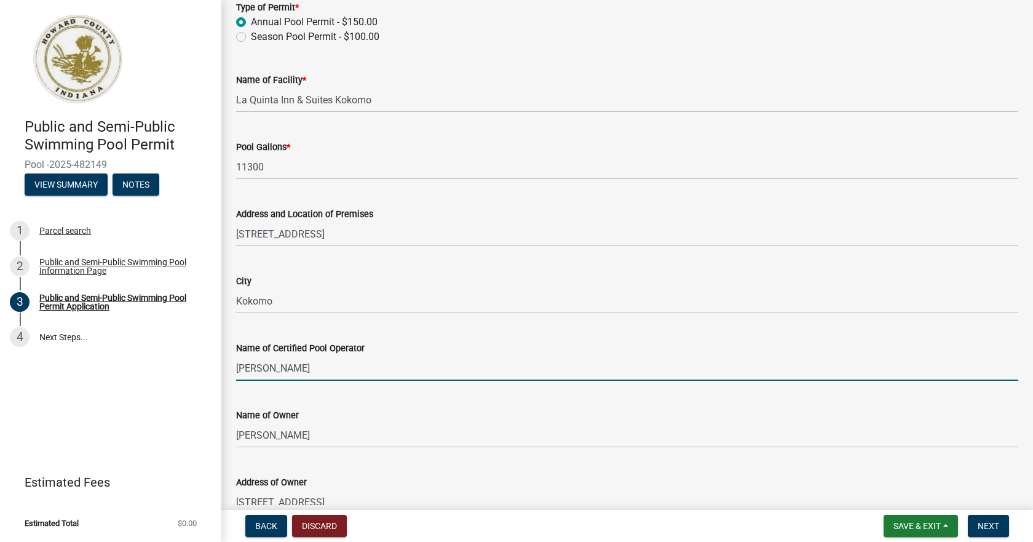
click at [212, 371] on div "Public and Semi-Public Swimming Pool Permit Pool -2025-482149 View Summary Note…" at bounding box center [516, 271] width 1033 height 542
click at [289, 369] on input "[PERSON_NAME]" at bounding box center [627, 367] width 782 height 25
click at [335, 371] on input "[PERSON_NAME]" at bounding box center [627, 367] width 782 height 25
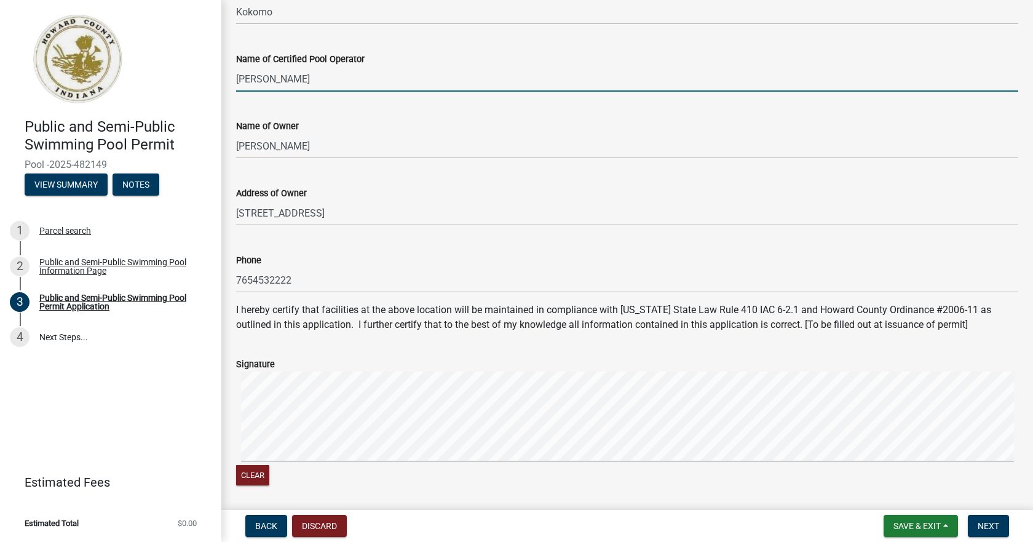
scroll to position [430, 0]
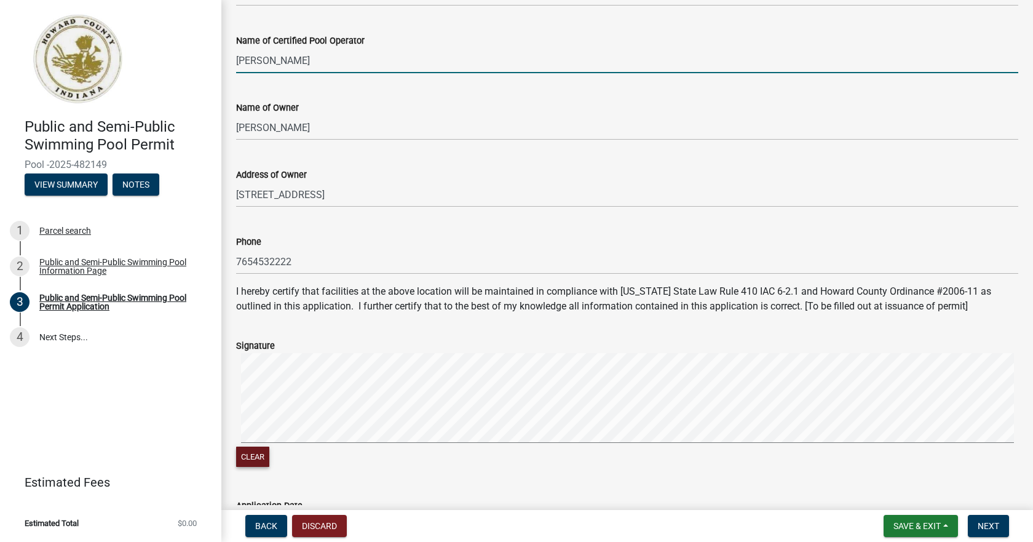
click at [247, 460] on button "Clear" at bounding box center [252, 456] width 33 height 20
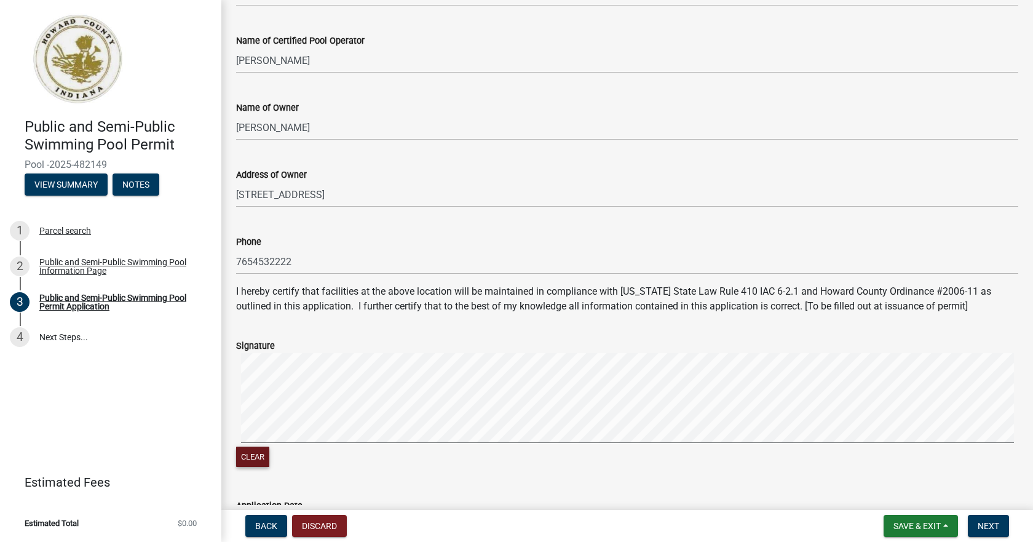
click at [535, 345] on form "Signature Clear" at bounding box center [627, 396] width 782 height 146
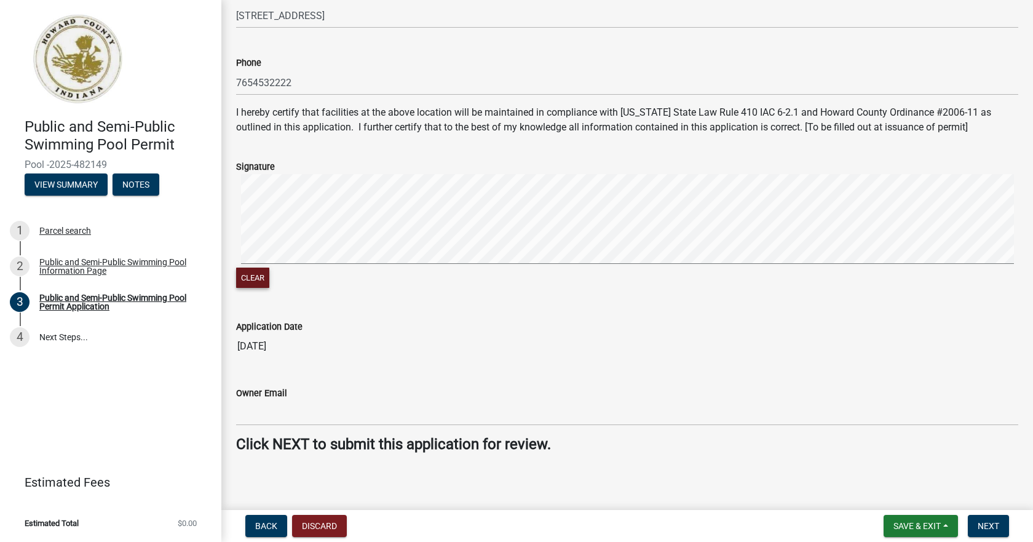
scroll to position [615, 0]
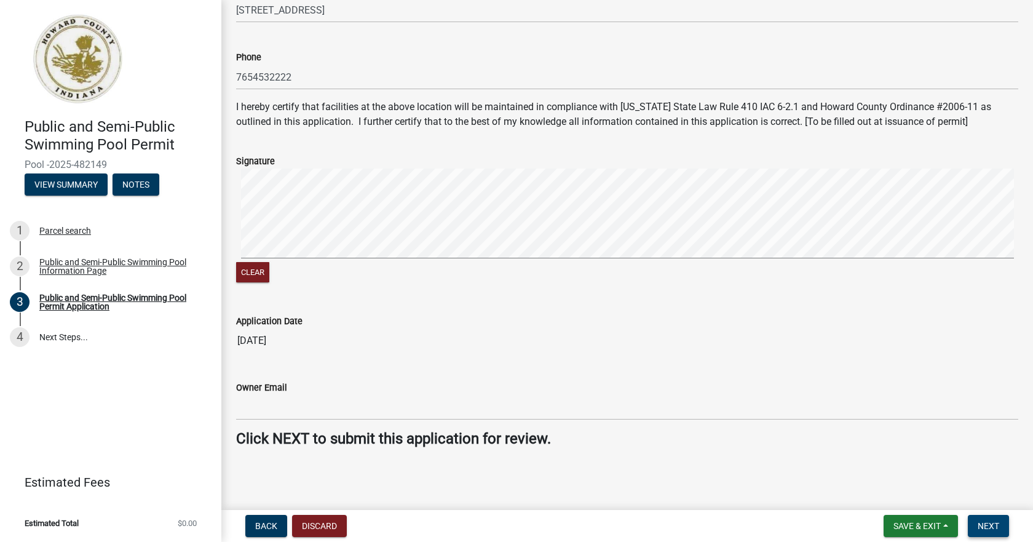
click at [993, 523] on span "Next" at bounding box center [989, 526] width 22 height 10
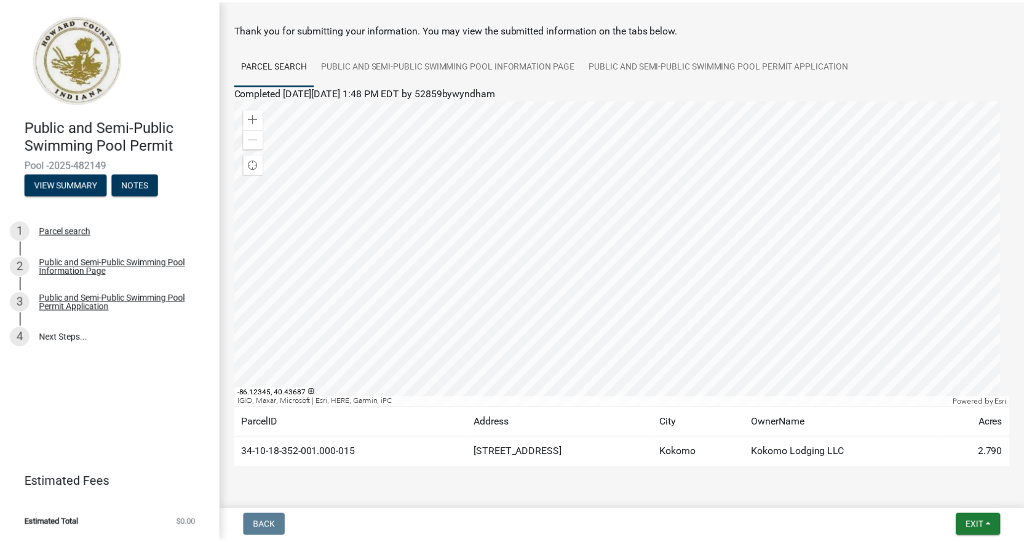
scroll to position [82, 0]
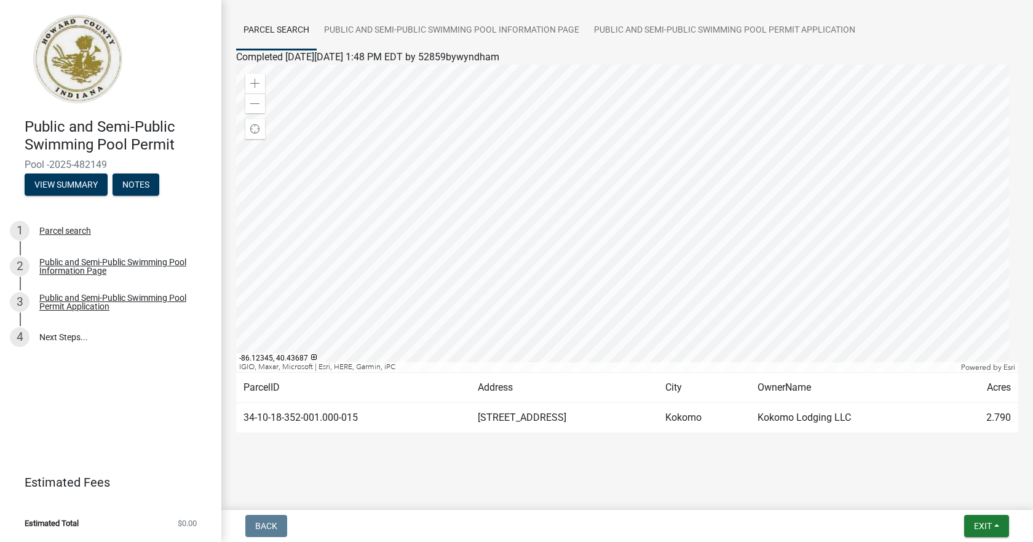
click at [961, 405] on td "2.790" at bounding box center [982, 418] width 71 height 30
click at [991, 523] on span "Exit" at bounding box center [983, 526] width 18 height 10
click at [947, 494] on button "Save & Exit" at bounding box center [960, 494] width 98 height 30
